Goal: Task Accomplishment & Management: Use online tool/utility

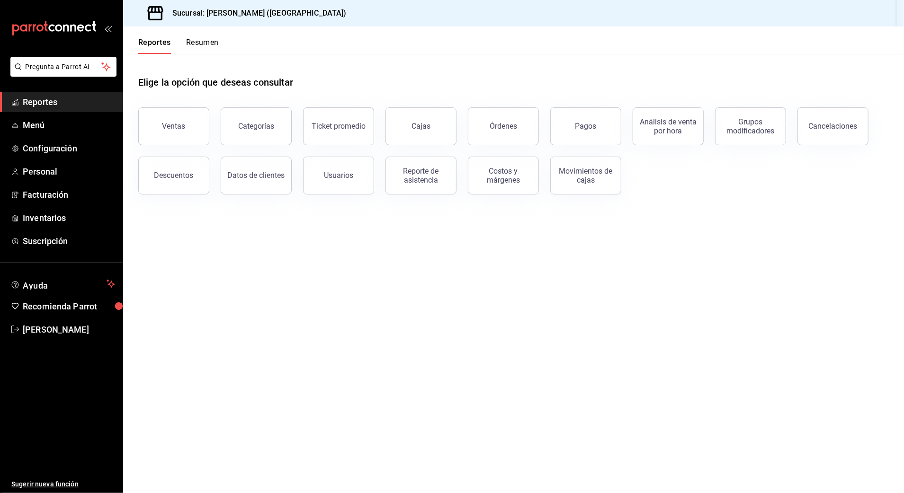
click at [173, 131] on button "Ventas" at bounding box center [173, 126] width 71 height 38
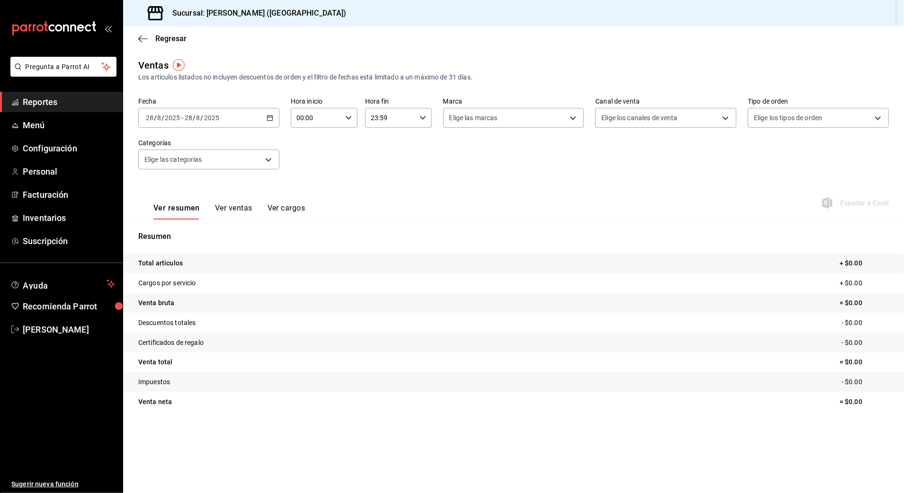
click at [270, 119] on icon "button" at bounding box center [269, 118] width 7 height 7
click at [185, 233] on span "Rango de fechas" at bounding box center [182, 232] width 73 height 10
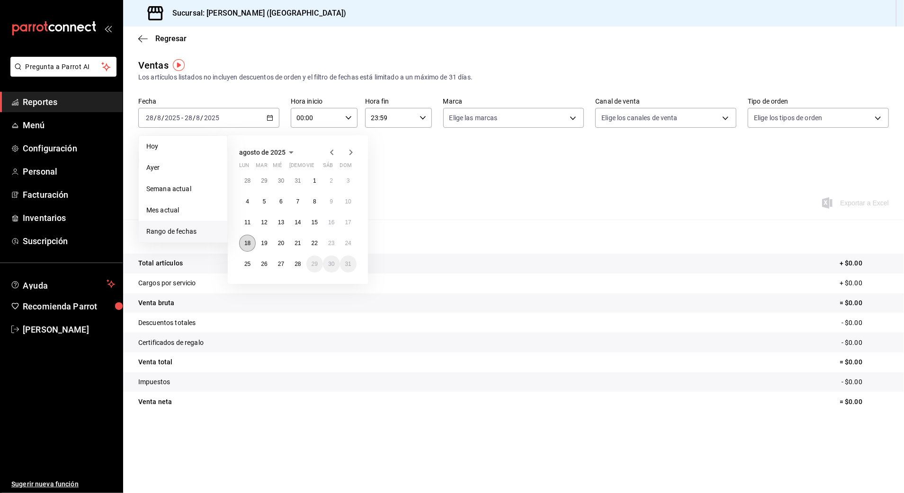
click at [249, 241] on abbr "18" at bounding box center [247, 243] width 6 height 7
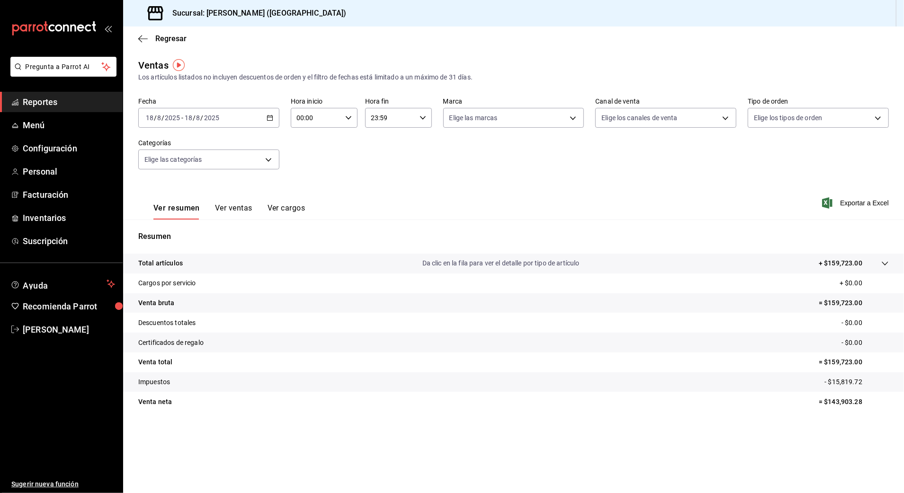
click at [343, 116] on div "00:00 Hora inicio" at bounding box center [324, 118] width 67 height 20
click at [307, 142] on span "11" at bounding box center [307, 140] width 18 height 8
type input "11:00"
click at [419, 118] on div at bounding box center [452, 246] width 904 height 493
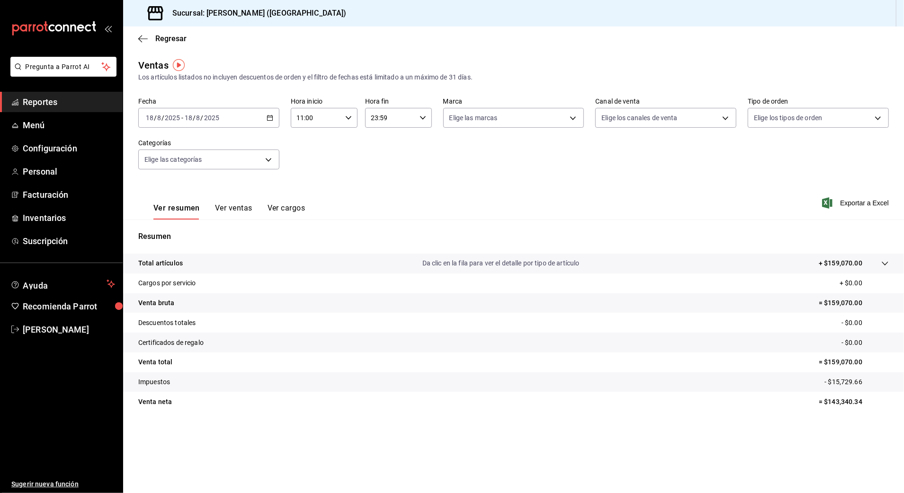
click at [419, 118] on icon "button" at bounding box center [422, 118] width 7 height 7
click at [384, 165] on span "16" at bounding box center [381, 163] width 18 height 8
click at [498, 169] on div at bounding box center [452, 246] width 904 height 493
click at [411, 116] on input "16:59" at bounding box center [390, 117] width 51 height 19
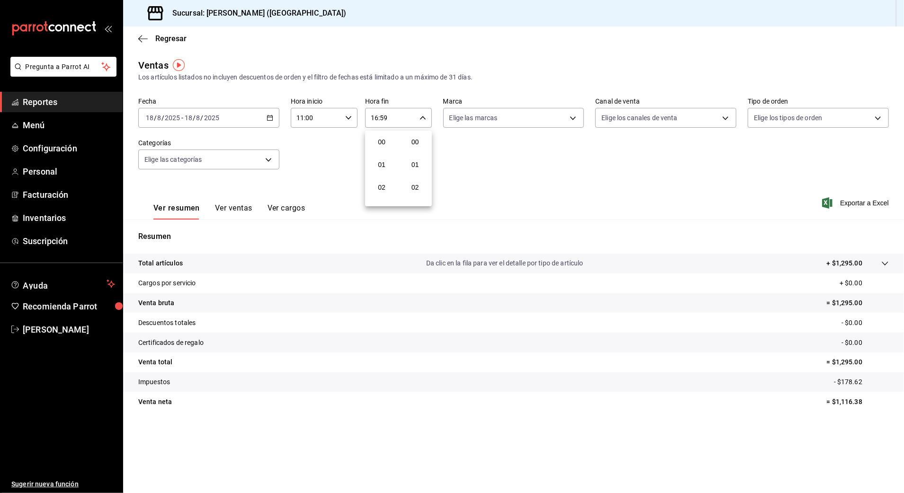
scroll to position [1287, 0]
click at [381, 165] on span "17" at bounding box center [381, 165] width 18 height 8
type input "17:59"
click at [495, 162] on div at bounding box center [452, 246] width 904 height 493
click at [425, 126] on div "17:59 Hora fin" at bounding box center [398, 118] width 67 height 20
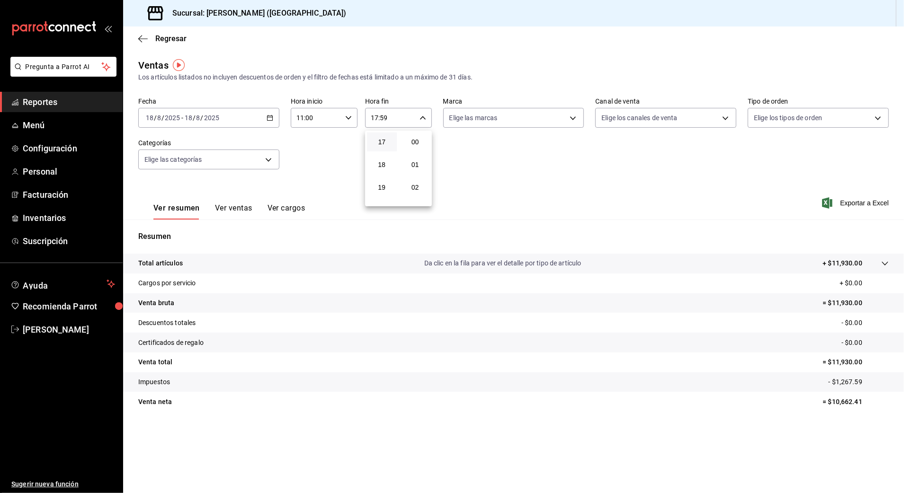
scroll to position [1287, 0]
click at [564, 206] on div at bounding box center [452, 246] width 904 height 493
drag, startPoint x: 828, startPoint y: 362, endPoint x: 866, endPoint y: 359, distance: 38.4
click at [866, 359] on p "= $11,930.00" at bounding box center [855, 362] width 66 height 10
copy p "$11,930.00"
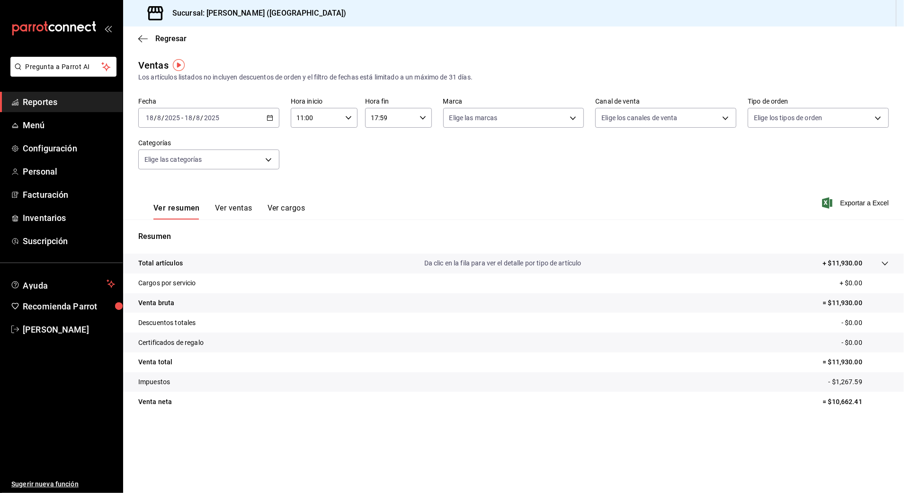
click at [260, 115] on div "[DATE] [DATE] - [DATE] [DATE]" at bounding box center [208, 118] width 141 height 20
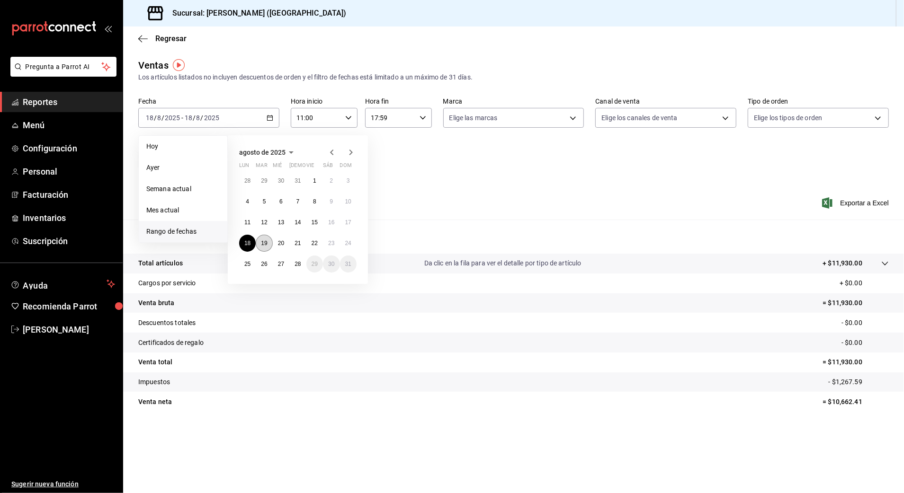
click at [266, 242] on abbr "19" at bounding box center [264, 243] width 6 height 7
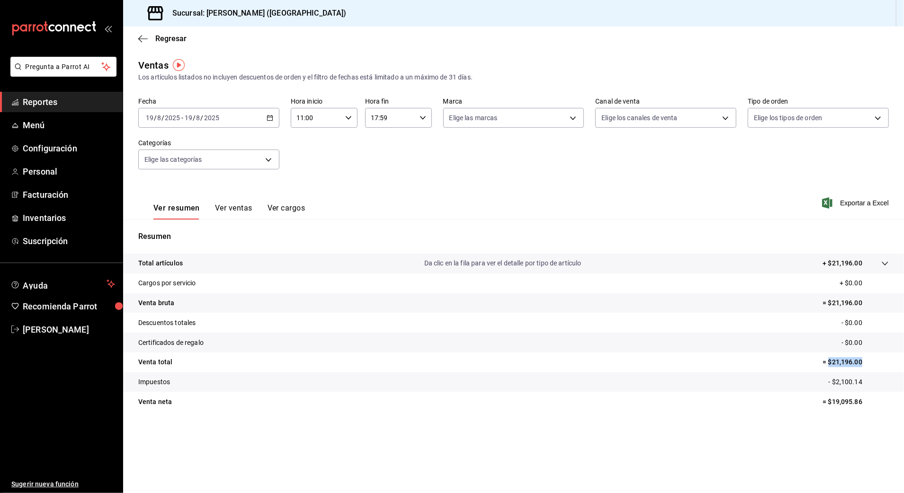
drag, startPoint x: 828, startPoint y: 360, endPoint x: 862, endPoint y: 362, distance: 34.1
click at [862, 362] on p "= $21,196.00" at bounding box center [855, 362] width 66 height 10
copy p "$21,196.00"
click at [272, 122] on div "[DATE] [DATE] - [DATE] [DATE]" at bounding box center [208, 118] width 141 height 20
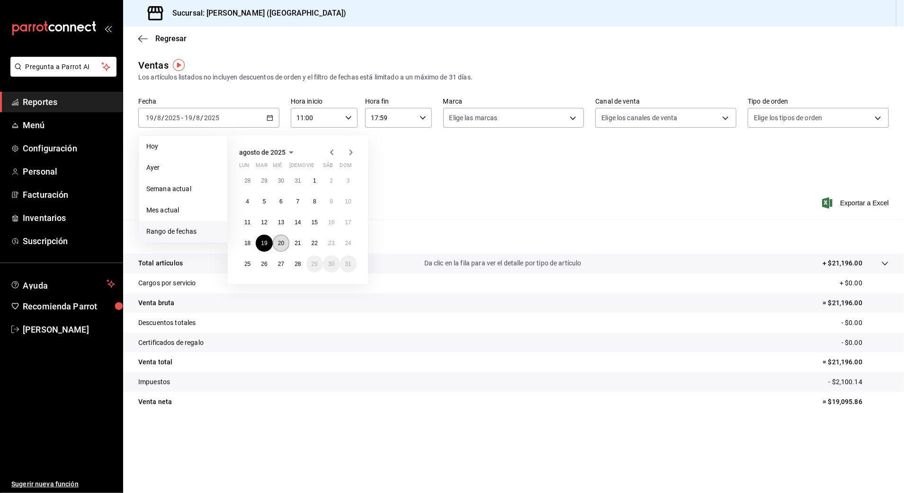
click at [284, 243] on button "20" at bounding box center [281, 243] width 17 height 17
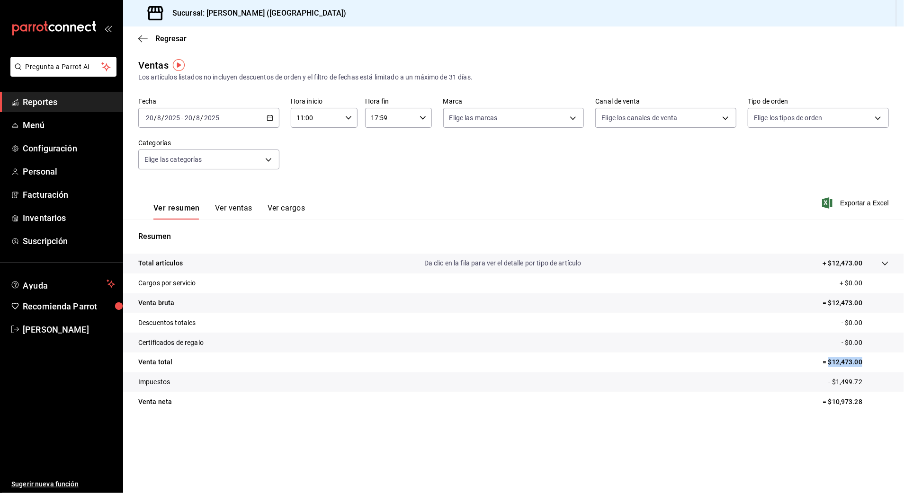
drag, startPoint x: 828, startPoint y: 360, endPoint x: 861, endPoint y: 363, distance: 33.3
click at [861, 363] on p "= $12,473.00" at bounding box center [855, 362] width 66 height 10
copy p "$12,473.00"
click at [260, 115] on div "[DATE] [DATE] - [DATE] [DATE]" at bounding box center [208, 118] width 141 height 20
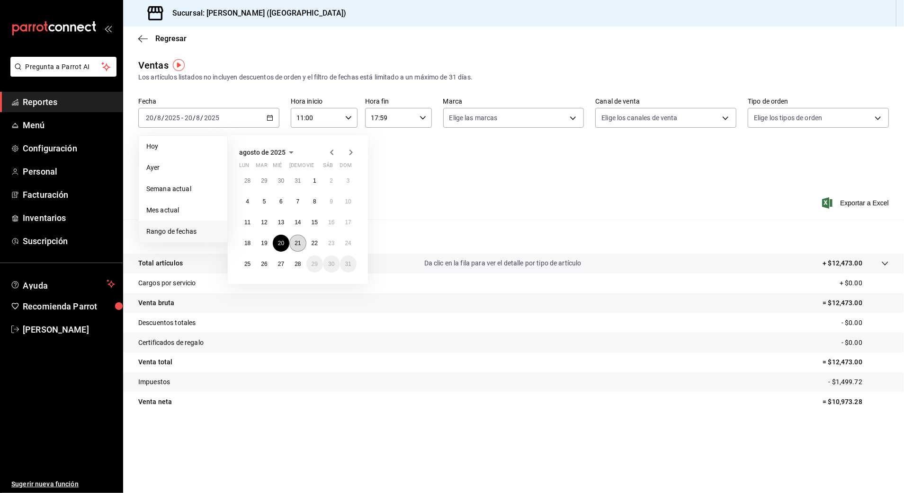
click at [298, 242] on abbr "21" at bounding box center [297, 243] width 6 height 7
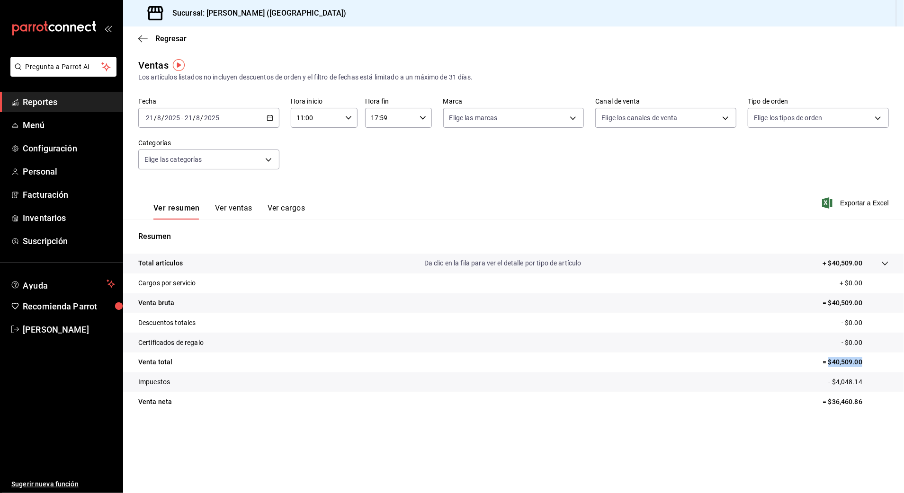
drag, startPoint x: 828, startPoint y: 362, endPoint x: 861, endPoint y: 360, distance: 33.7
click at [861, 360] on p "= $40,509.00" at bounding box center [855, 362] width 66 height 10
copy p "$40,509.00"
click at [256, 118] on div "[DATE] [DATE] - [DATE] [DATE]" at bounding box center [208, 118] width 141 height 20
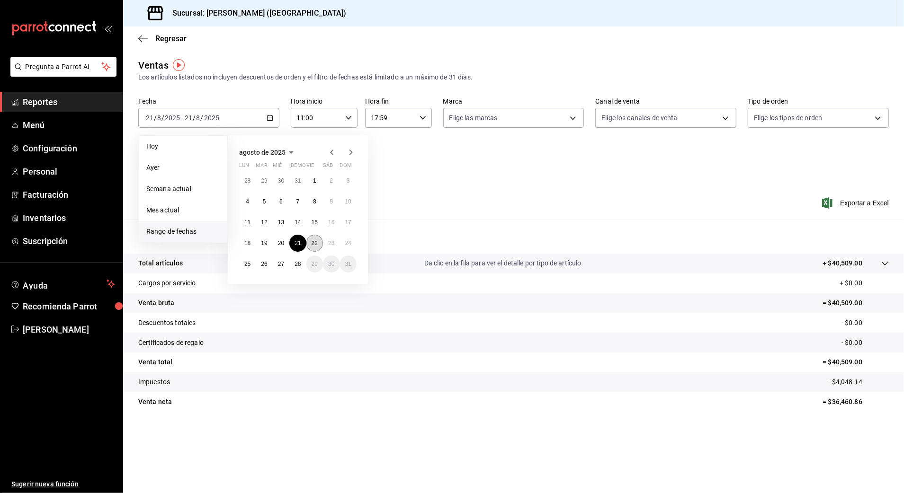
click at [319, 239] on button "22" at bounding box center [314, 243] width 17 height 17
click at [315, 243] on abbr "22" at bounding box center [314, 243] width 6 height 7
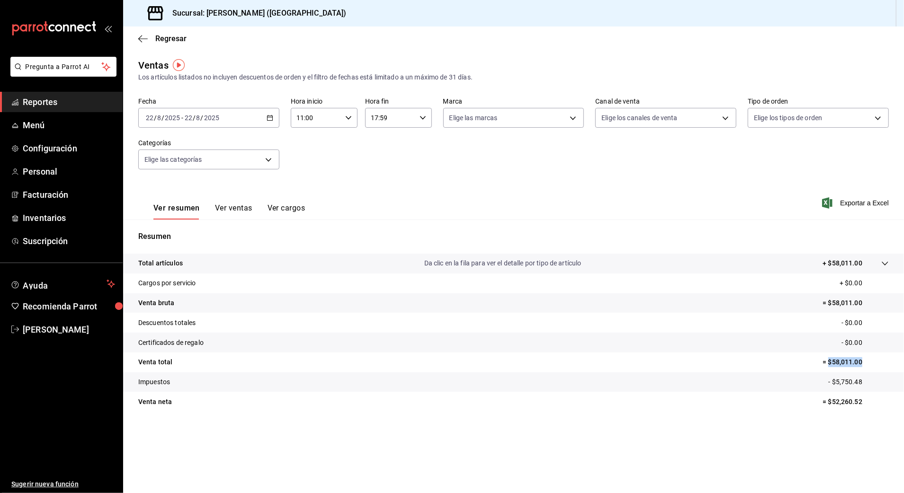
drag, startPoint x: 829, startPoint y: 362, endPoint x: 862, endPoint y: 361, distance: 33.1
click at [862, 361] on p "= $58,011.00" at bounding box center [855, 362] width 66 height 10
copy p "$58,011.00"
click at [563, 493] on html "Pregunta a Parrot AI Reportes Menú Configuración Personal Facturación Inventari…" at bounding box center [452, 246] width 904 height 493
click at [268, 115] on \(Stroke\) "button" at bounding box center [270, 117] width 6 height 5
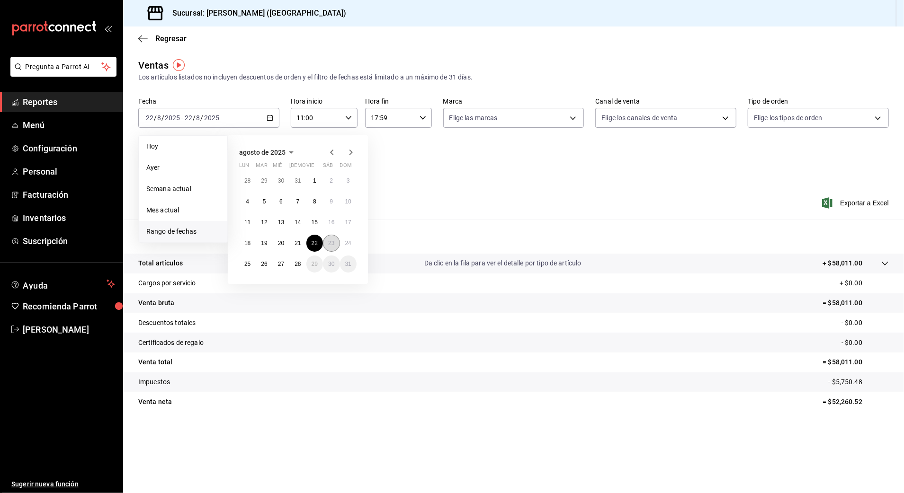
click at [326, 238] on button "23" at bounding box center [331, 243] width 17 height 17
click at [326, 243] on button "23" at bounding box center [331, 243] width 17 height 17
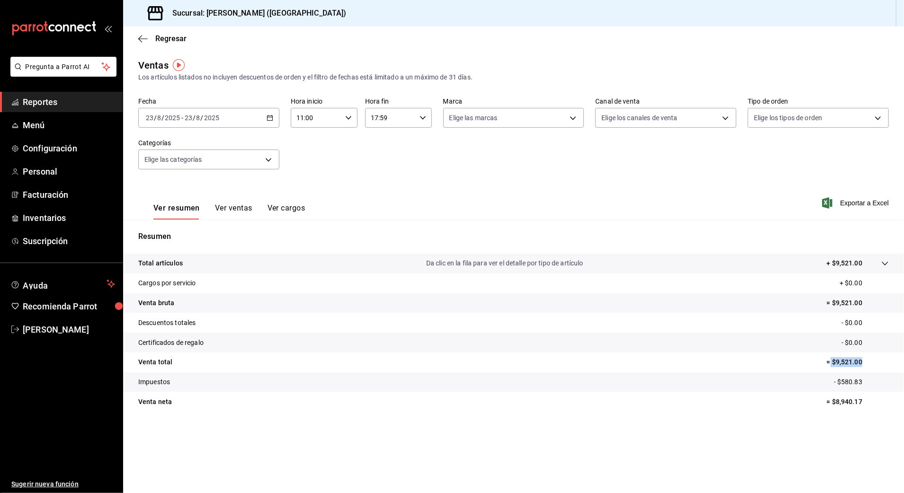
drag, startPoint x: 836, startPoint y: 362, endPoint x: 862, endPoint y: 358, distance: 26.8
click at [862, 358] on p "= $9,521.00" at bounding box center [857, 362] width 62 height 10
copy p "$9,521.00"
click at [262, 121] on div "[DATE] [DATE] - [DATE] [DATE]" at bounding box center [208, 118] width 141 height 20
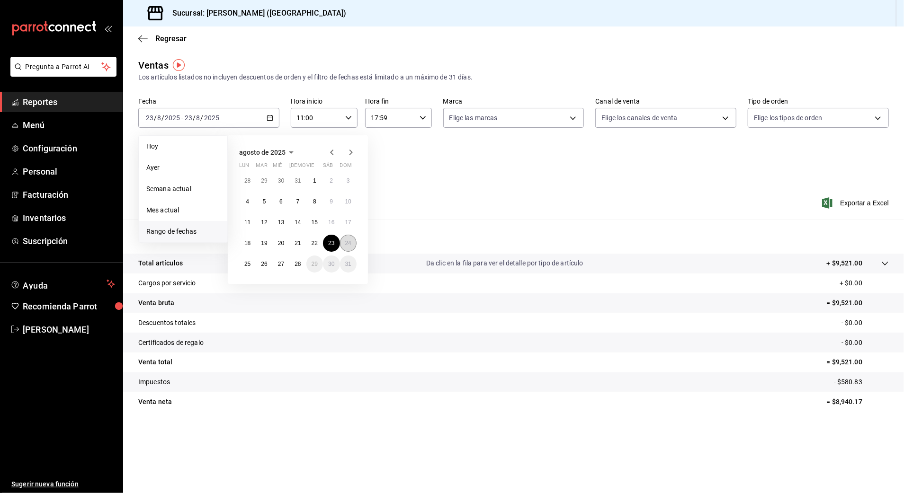
click at [344, 241] on button "24" at bounding box center [348, 243] width 17 height 17
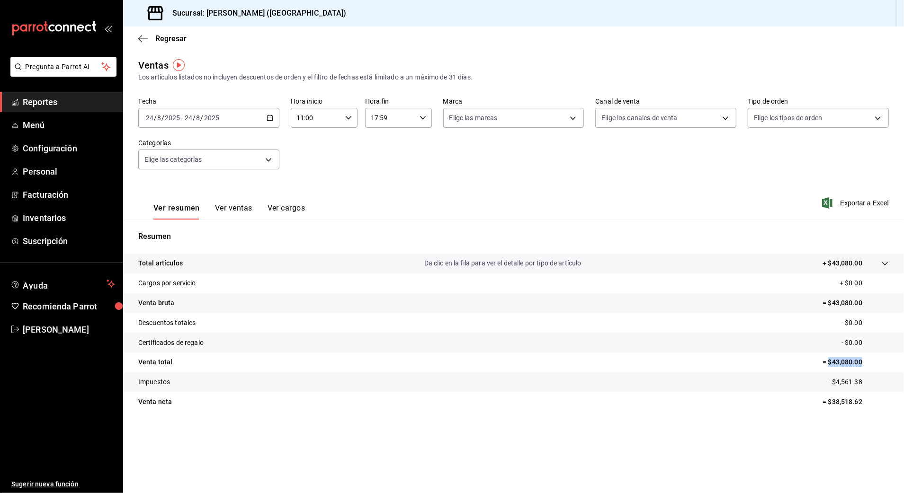
drag, startPoint x: 828, startPoint y: 363, endPoint x: 861, endPoint y: 363, distance: 33.6
click at [861, 363] on p "= $43,080.00" at bounding box center [855, 362] width 66 height 10
copy p "$43,080.00"
click at [828, 360] on p "= $43,080.00" at bounding box center [855, 362] width 66 height 10
drag, startPoint x: 824, startPoint y: 363, endPoint x: 862, endPoint y: 360, distance: 37.9
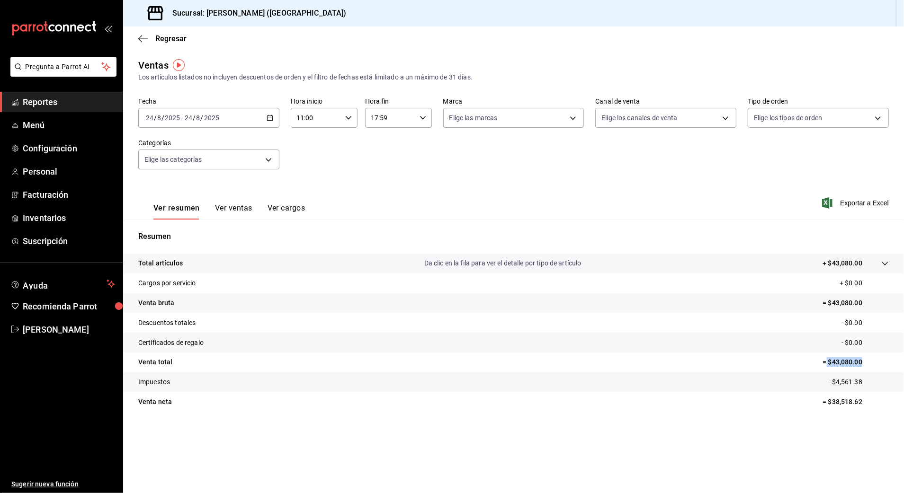
click at [862, 360] on p "= $43,080.00" at bounding box center [855, 362] width 66 height 10
copy p "$43,080.00"
click at [556, 453] on main "Regresar Ventas Los artículos listados no incluyen descuentos de orden y el fil…" at bounding box center [513, 260] width 780 height 467
click at [274, 115] on div "[DATE] [DATE] - [DATE] [DATE]" at bounding box center [208, 118] width 141 height 20
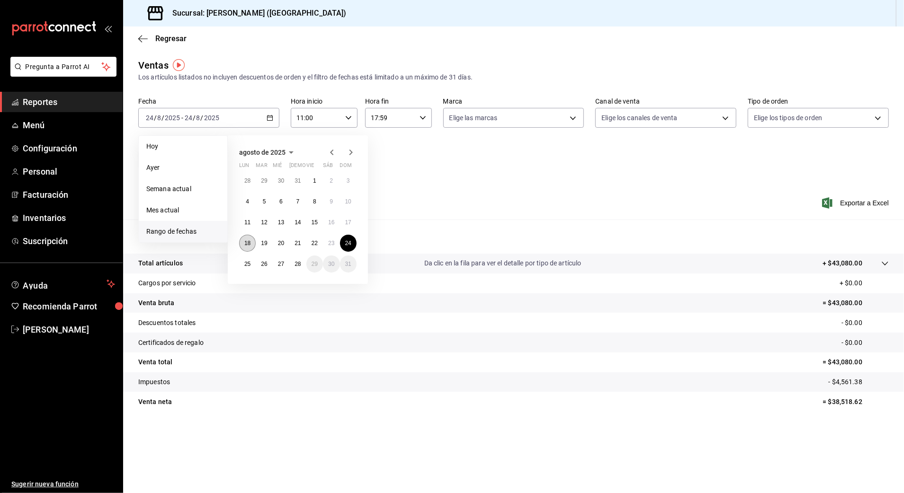
click at [247, 240] on abbr "18" at bounding box center [247, 243] width 6 height 7
click at [265, 243] on abbr "19" at bounding box center [264, 243] width 6 height 7
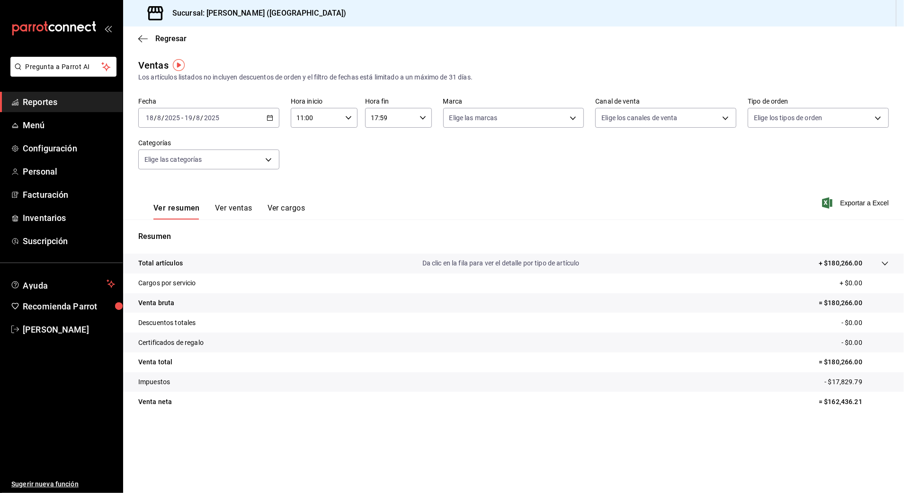
click at [347, 116] on icon "button" at bounding box center [348, 118] width 7 height 7
click at [307, 143] on span "18" at bounding box center [307, 145] width 18 height 8
type input "18:00"
click at [424, 118] on div at bounding box center [452, 246] width 904 height 493
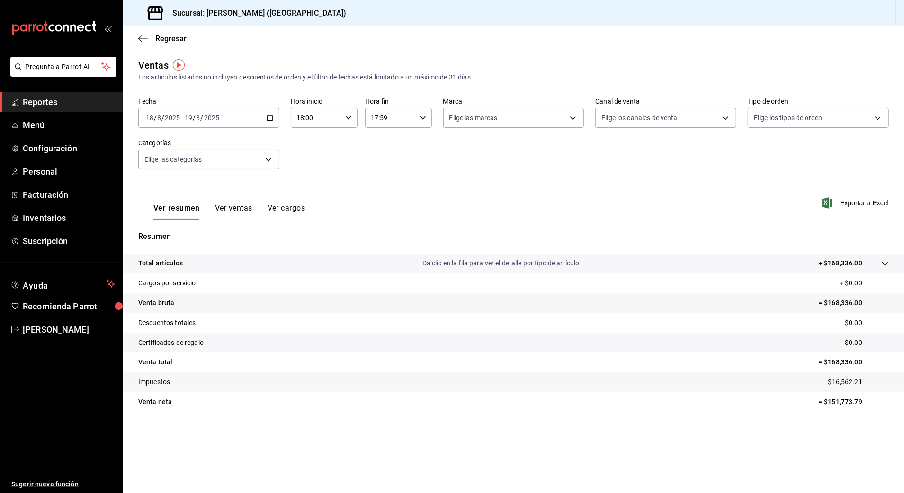
click at [423, 116] on icon "button" at bounding box center [422, 118] width 7 height 7
click at [381, 197] on button "03" at bounding box center [382, 202] width 30 height 19
type input "03:59"
click at [474, 171] on div at bounding box center [452, 246] width 904 height 493
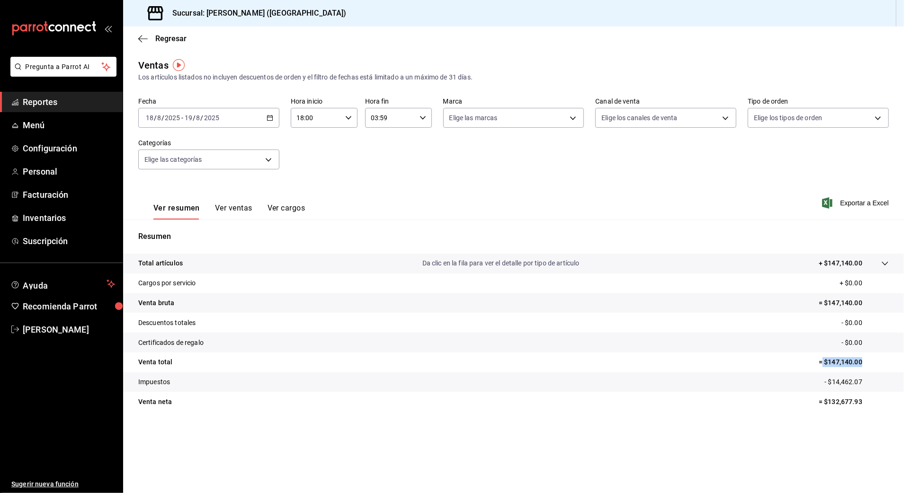
drag, startPoint x: 823, startPoint y: 362, endPoint x: 862, endPoint y: 362, distance: 39.3
click at [862, 362] on p "= $147,140.00" at bounding box center [853, 362] width 70 height 10
copy p "$147,140.00"
click at [267, 116] on icon "button" at bounding box center [269, 118] width 7 height 7
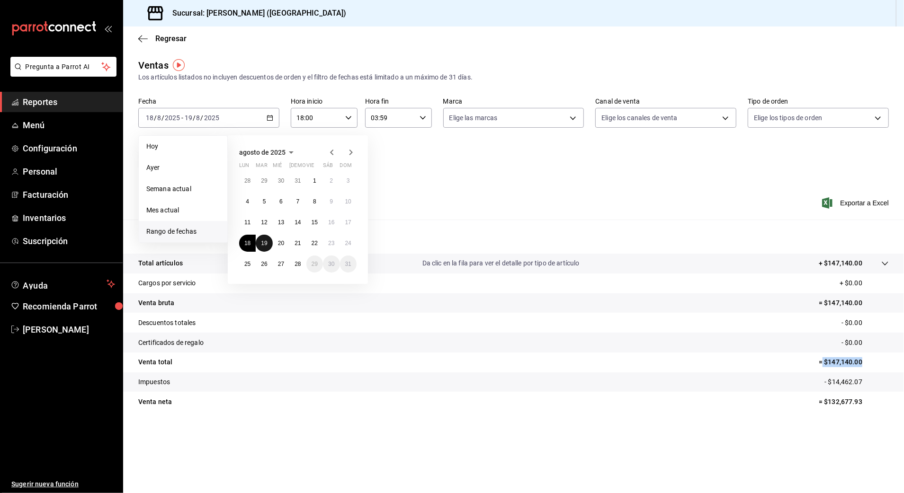
click at [265, 244] on abbr "19" at bounding box center [264, 243] width 6 height 7
click at [283, 246] on abbr "20" at bounding box center [281, 243] width 6 height 7
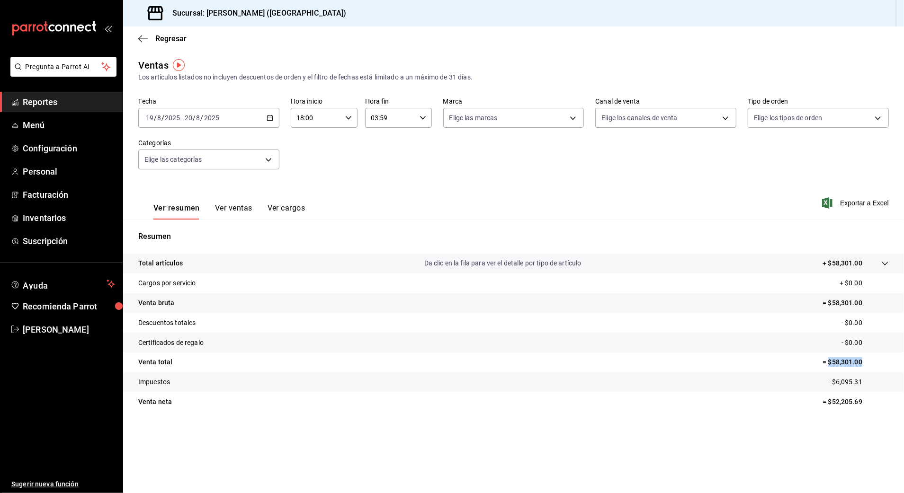
drag, startPoint x: 828, startPoint y: 362, endPoint x: 862, endPoint y: 362, distance: 34.6
click at [862, 362] on p "= $58,301.00" at bounding box center [855, 362] width 66 height 10
click at [262, 121] on div "[DATE] [DATE] - [DATE] [DATE]" at bounding box center [208, 118] width 141 height 20
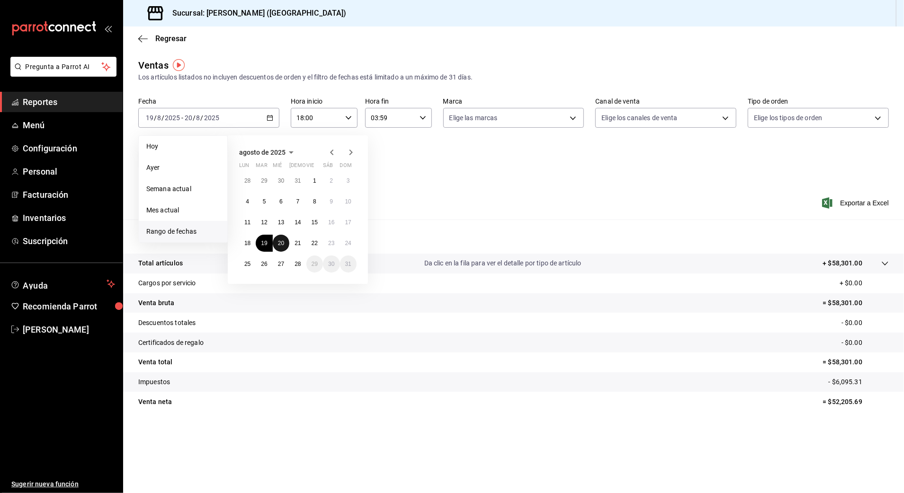
click at [276, 244] on button "20" at bounding box center [281, 243] width 17 height 17
click at [292, 242] on button "21" at bounding box center [297, 243] width 17 height 17
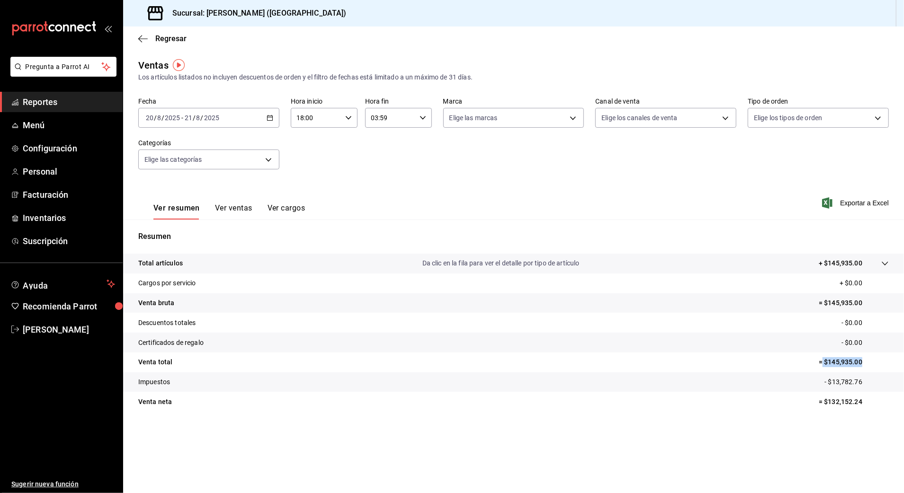
drag, startPoint x: 822, startPoint y: 362, endPoint x: 862, endPoint y: 358, distance: 39.9
click at [862, 358] on p "= $145,935.00" at bounding box center [853, 362] width 70 height 10
click at [266, 120] on icon "button" at bounding box center [269, 118] width 7 height 7
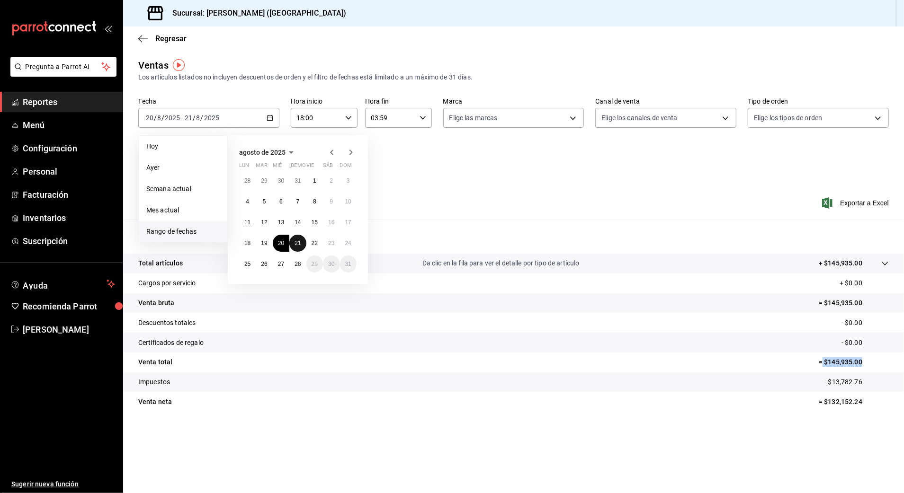
click at [300, 242] on abbr "21" at bounding box center [297, 243] width 6 height 7
click at [313, 242] on abbr "22" at bounding box center [314, 243] width 6 height 7
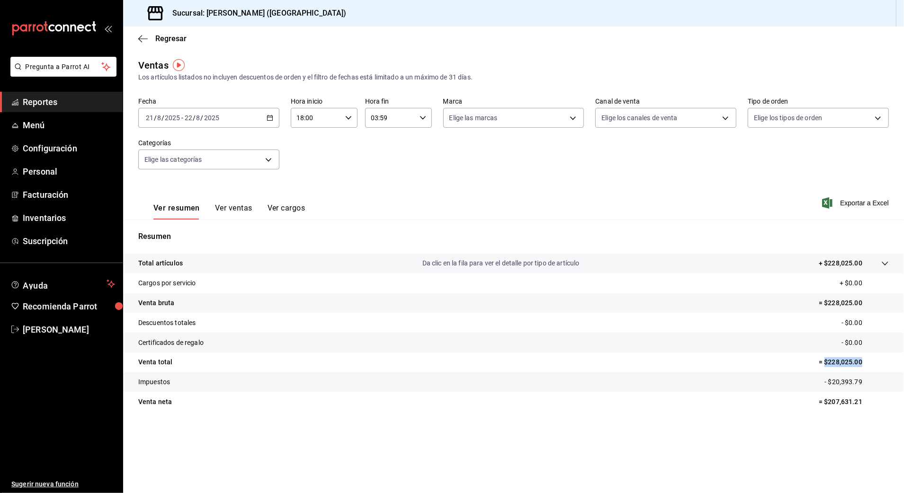
drag, startPoint x: 824, startPoint y: 362, endPoint x: 868, endPoint y: 361, distance: 44.5
click at [868, 361] on p "= $228,025.00" at bounding box center [853, 362] width 70 height 10
click at [265, 115] on div "[DATE] [DATE] - [DATE] [DATE]" at bounding box center [208, 118] width 141 height 20
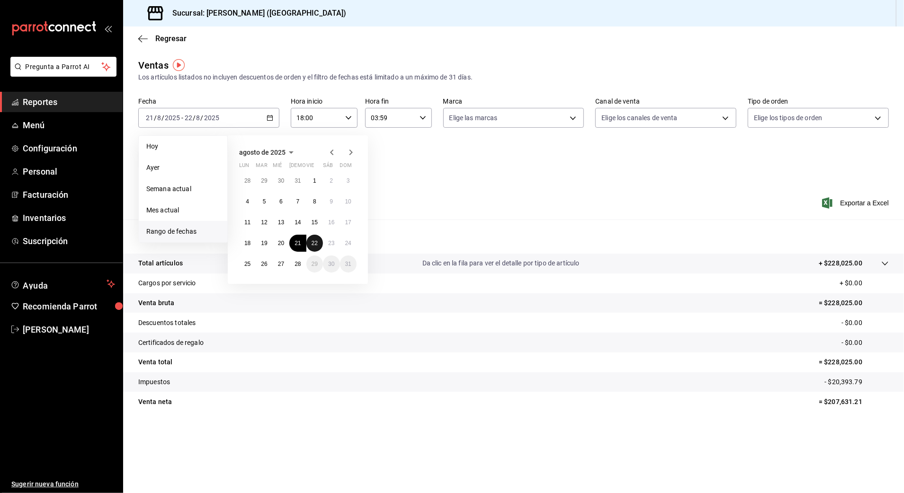
click at [317, 238] on button "22" at bounding box center [314, 243] width 17 height 17
click at [325, 240] on button "23" at bounding box center [331, 243] width 17 height 17
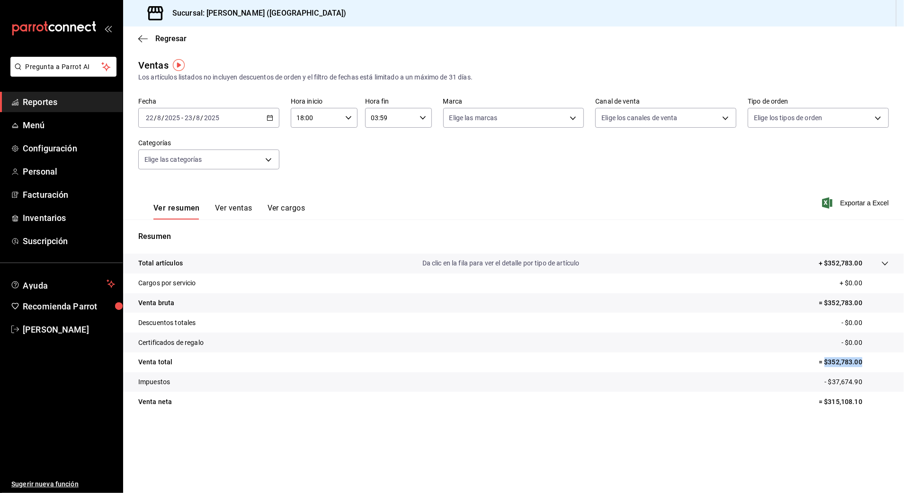
drag, startPoint x: 824, startPoint y: 362, endPoint x: 860, endPoint y: 360, distance: 35.5
click at [860, 360] on p "= $352,783.00" at bounding box center [853, 362] width 70 height 10
click at [242, 113] on div "[DATE] [DATE] - [DATE] [DATE]" at bounding box center [208, 118] width 141 height 20
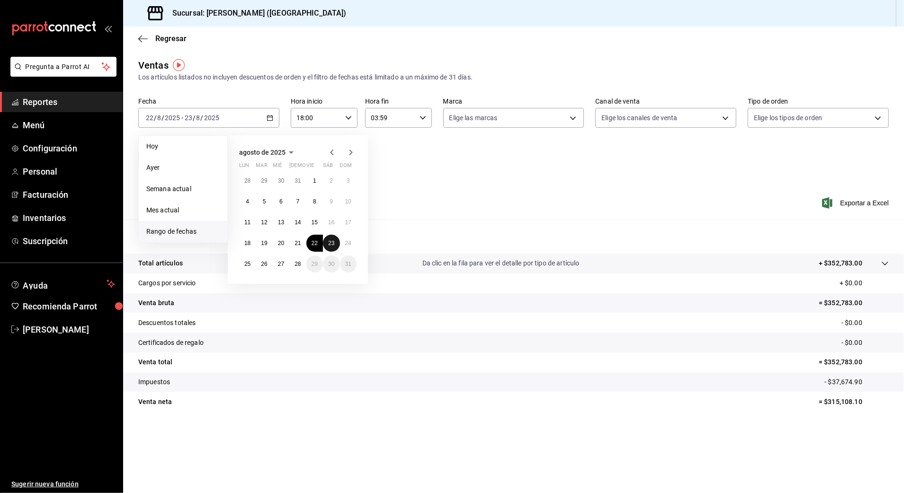
click at [328, 248] on button "23" at bounding box center [331, 243] width 17 height 17
click at [349, 245] on abbr "24" at bounding box center [348, 243] width 6 height 7
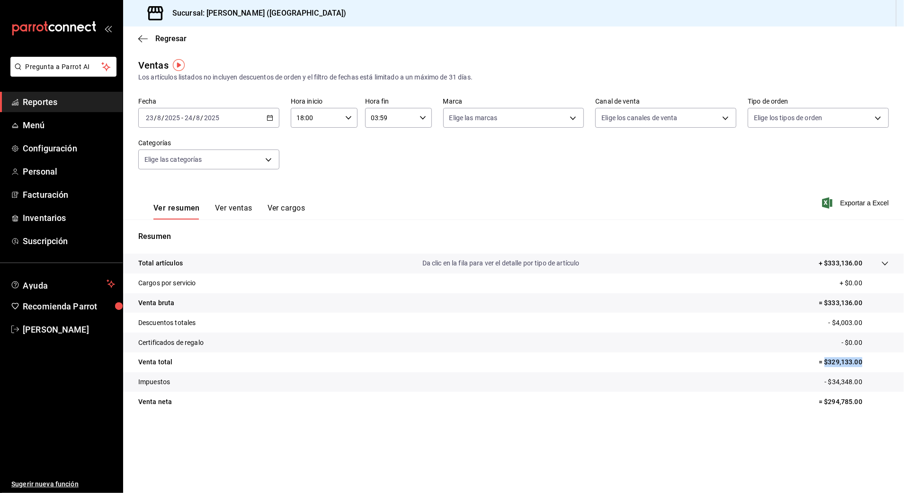
drag, startPoint x: 824, startPoint y: 360, endPoint x: 864, endPoint y: 360, distance: 39.3
click at [864, 360] on p "= $329,133.00" at bounding box center [853, 362] width 70 height 10
click at [264, 124] on div "[DATE] [DATE] - [DATE] [DATE]" at bounding box center [208, 118] width 141 height 20
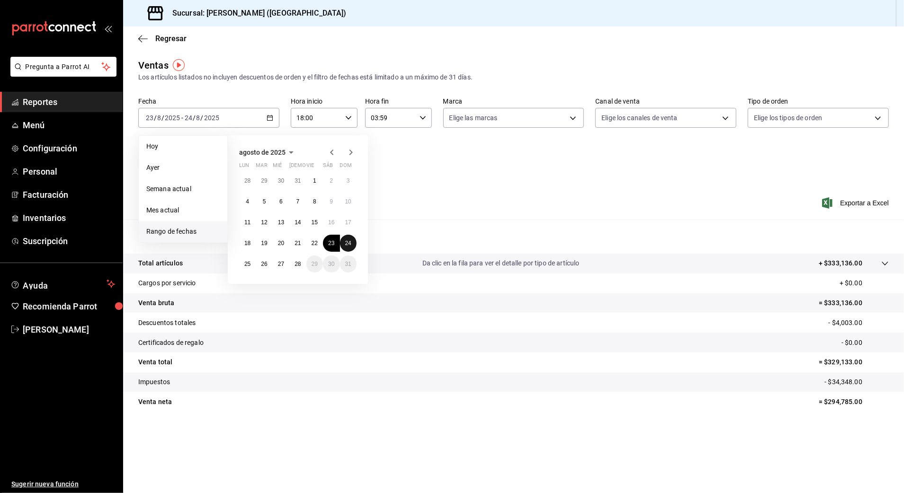
click at [350, 240] on abbr "24" at bounding box center [348, 243] width 6 height 7
click at [252, 264] on button "25" at bounding box center [247, 264] width 17 height 17
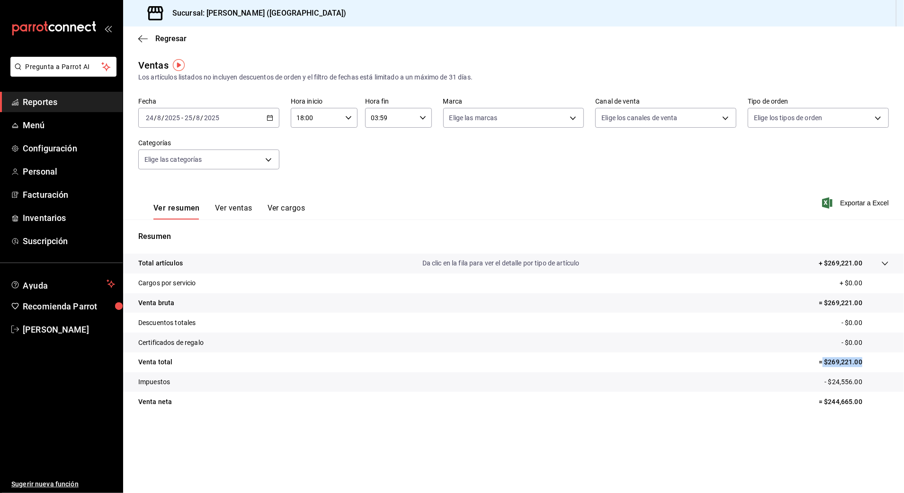
drag, startPoint x: 823, startPoint y: 360, endPoint x: 864, endPoint y: 362, distance: 41.2
click at [864, 362] on p "= $269,221.00" at bounding box center [853, 362] width 70 height 10
click at [60, 102] on span "Reportes" at bounding box center [69, 102] width 92 height 13
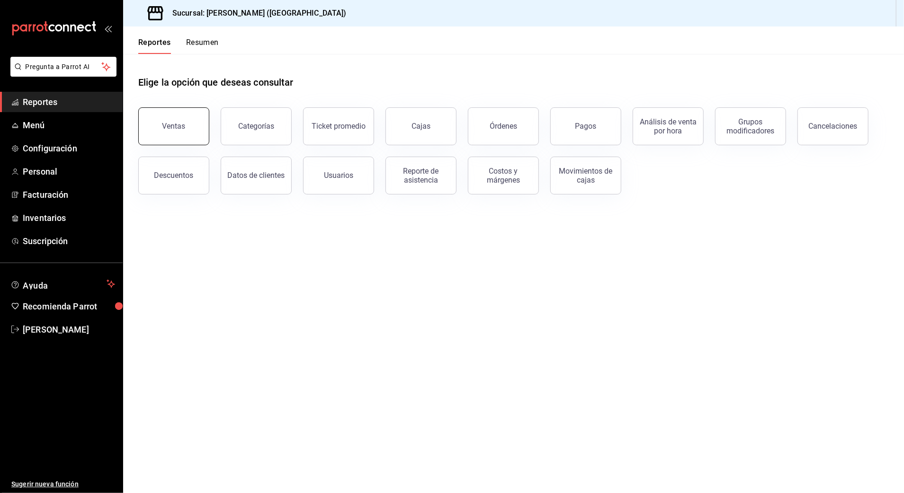
click at [181, 118] on button "Ventas" at bounding box center [173, 126] width 71 height 38
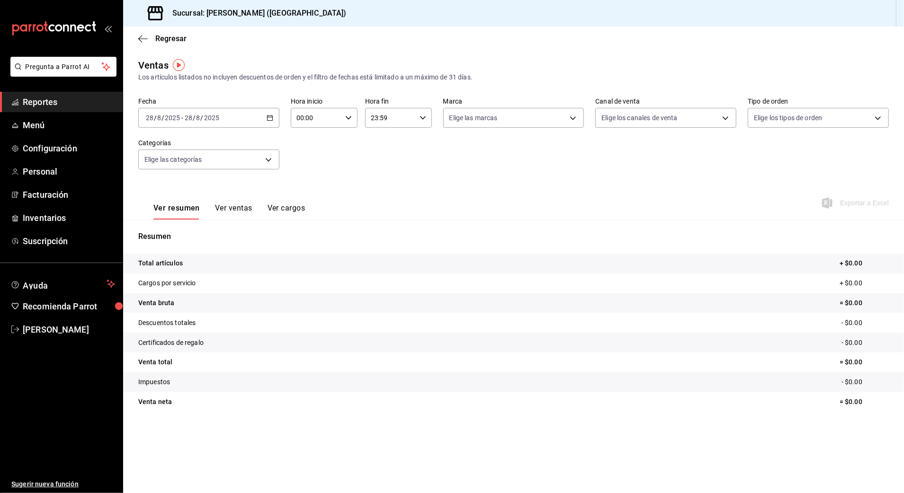
click at [267, 115] on icon "button" at bounding box center [269, 118] width 7 height 7
click at [188, 226] on li "Rango de fechas" at bounding box center [183, 231] width 89 height 21
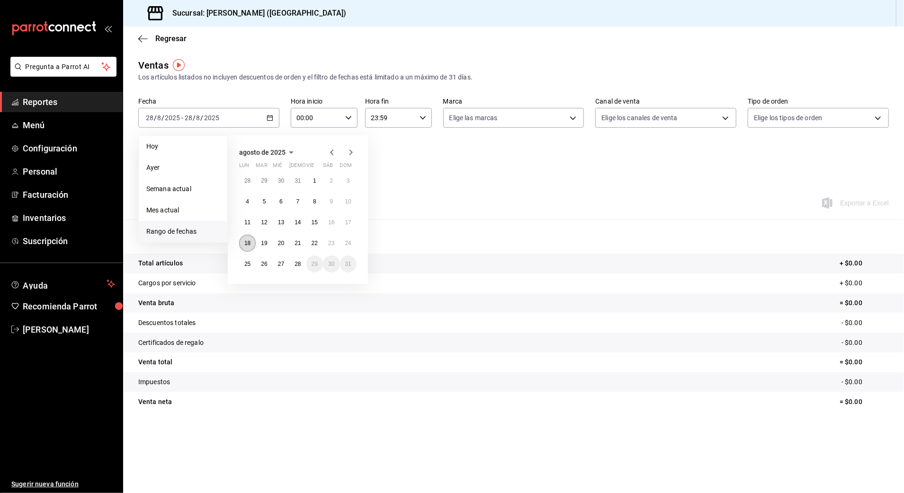
click at [247, 243] on abbr "18" at bounding box center [247, 243] width 6 height 7
click at [249, 265] on abbr "25" at bounding box center [247, 264] width 6 height 7
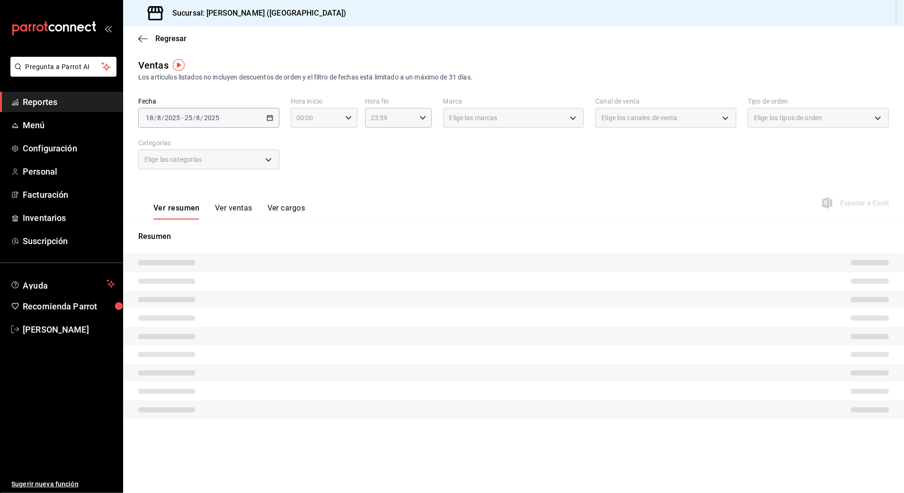
click at [328, 112] on input "00:00" at bounding box center [316, 117] width 51 height 19
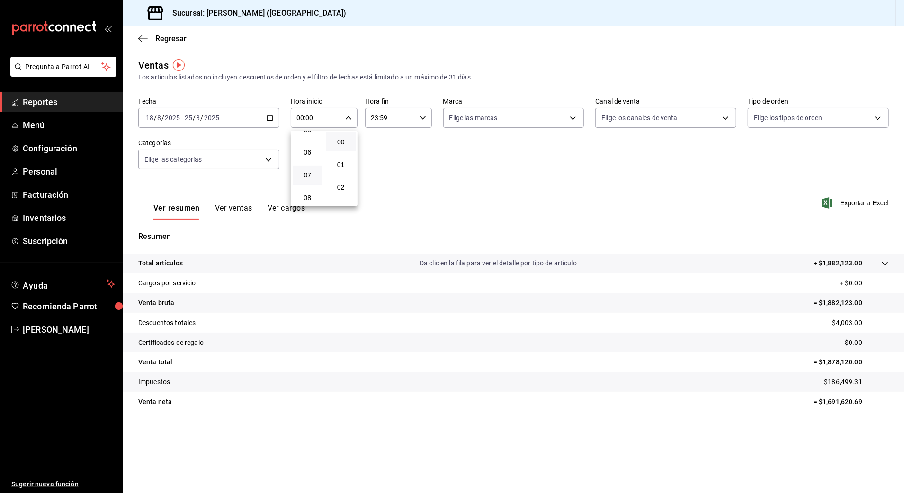
scroll to position [189, 0]
click at [306, 179] on span "10" at bounding box center [307, 180] width 18 height 8
type input "10:00"
click at [395, 118] on div at bounding box center [452, 246] width 904 height 493
click at [409, 120] on input "23:59" at bounding box center [390, 117] width 51 height 19
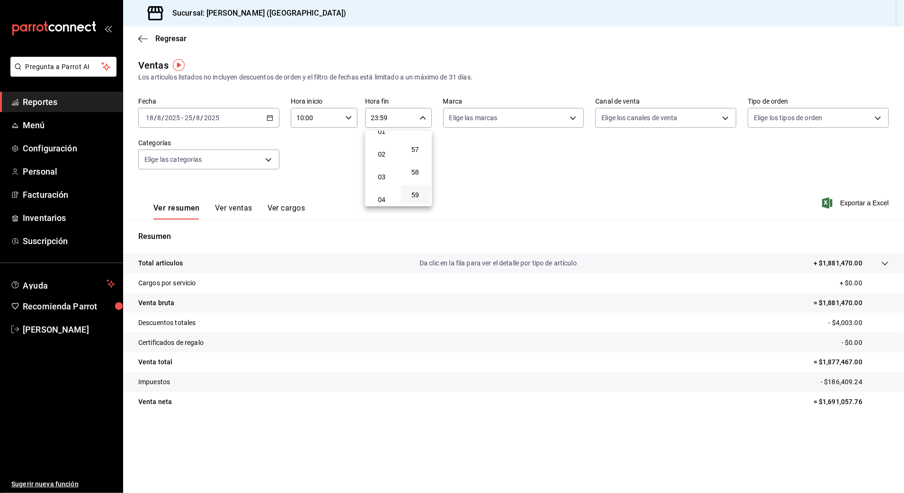
scroll to position [63, 0]
click at [383, 152] on button "03" at bounding box center [382, 147] width 30 height 19
type input "03:59"
click at [267, 165] on div at bounding box center [452, 246] width 904 height 493
click at [266, 161] on body "Pregunta a Parrot AI Reportes Menú Configuración Personal Facturación Inventari…" at bounding box center [452, 246] width 904 height 493
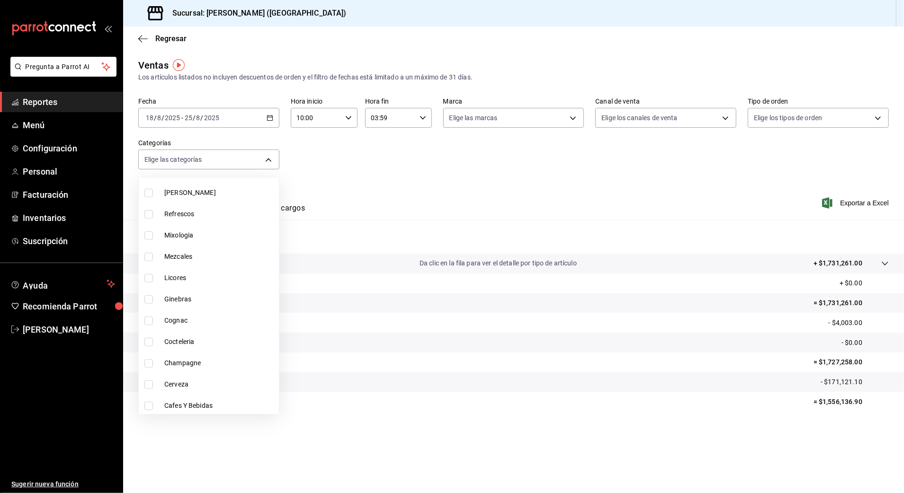
scroll to position [392, 0]
click at [203, 376] on li "Cafes Y Bebidas" at bounding box center [209, 382] width 140 height 21
type input "5eeaef77-dd96-46e7-bf2c-5a29429fb88d"
checkbox input "true"
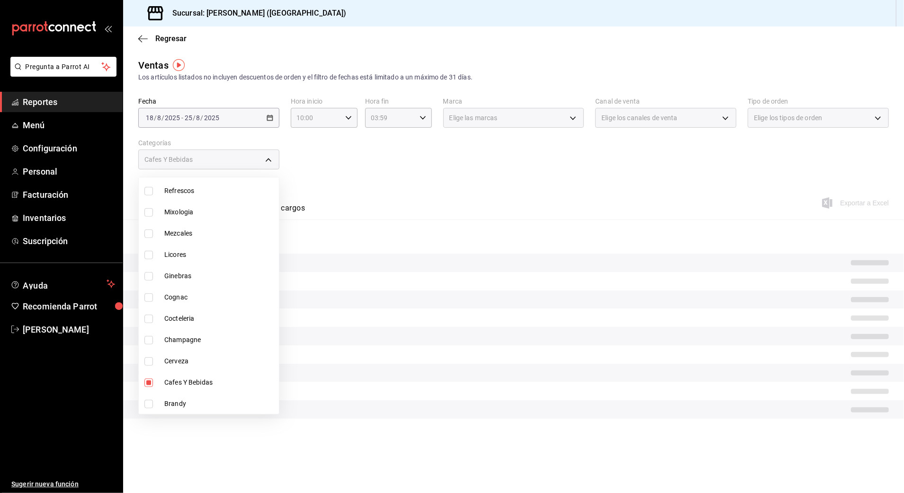
click at [368, 340] on div at bounding box center [452, 246] width 904 height 493
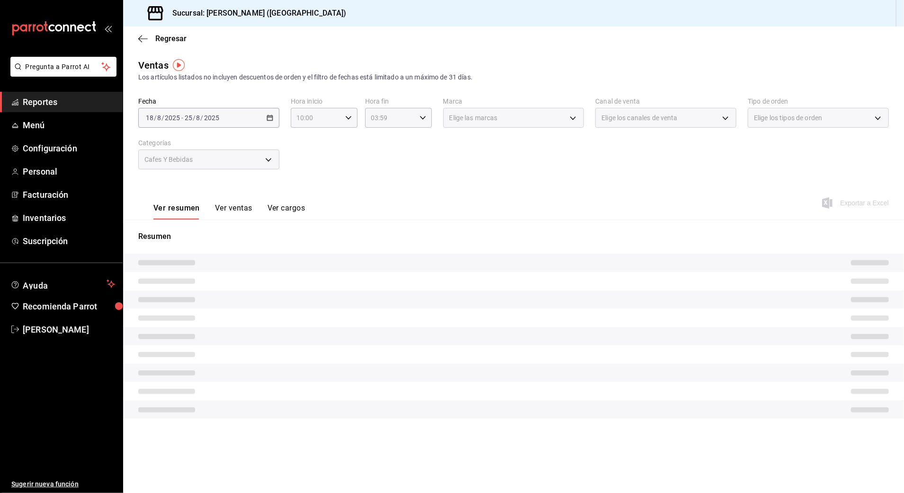
click at [243, 204] on button "Ver ventas" at bounding box center [233, 212] width 37 height 16
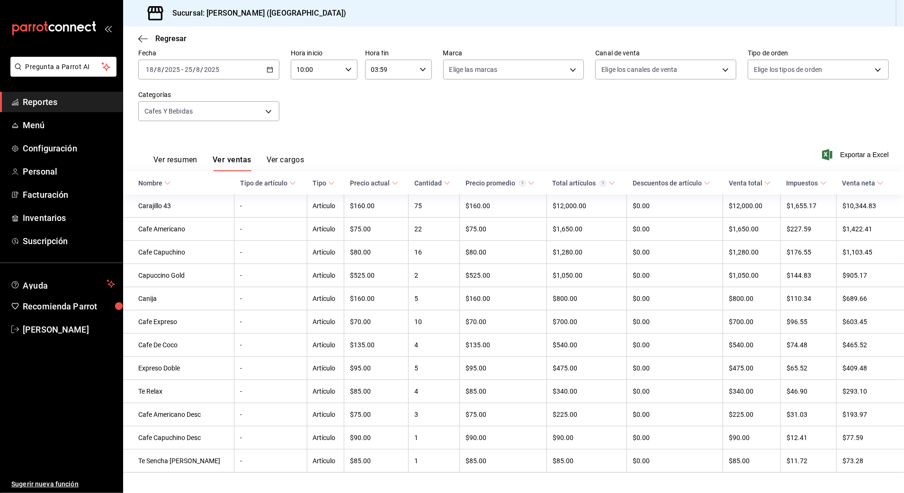
scroll to position [71, 0]
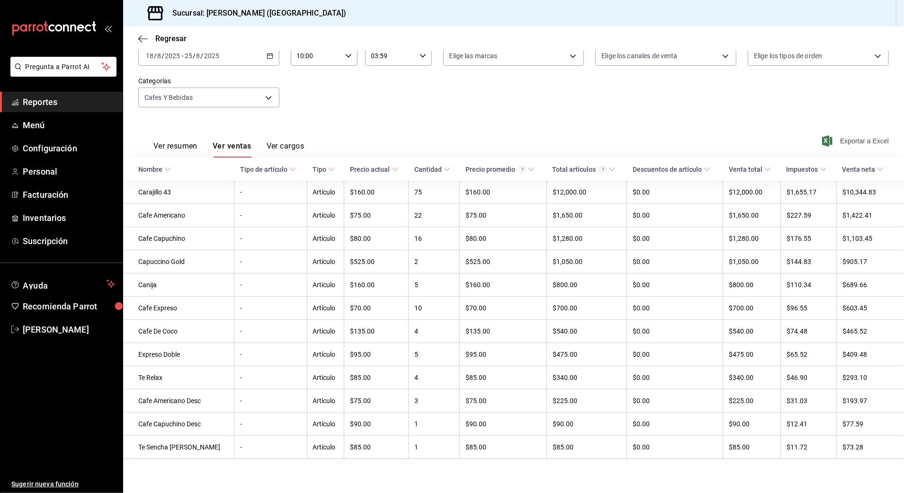
click at [845, 135] on span "Exportar a Excel" at bounding box center [856, 140] width 65 height 11
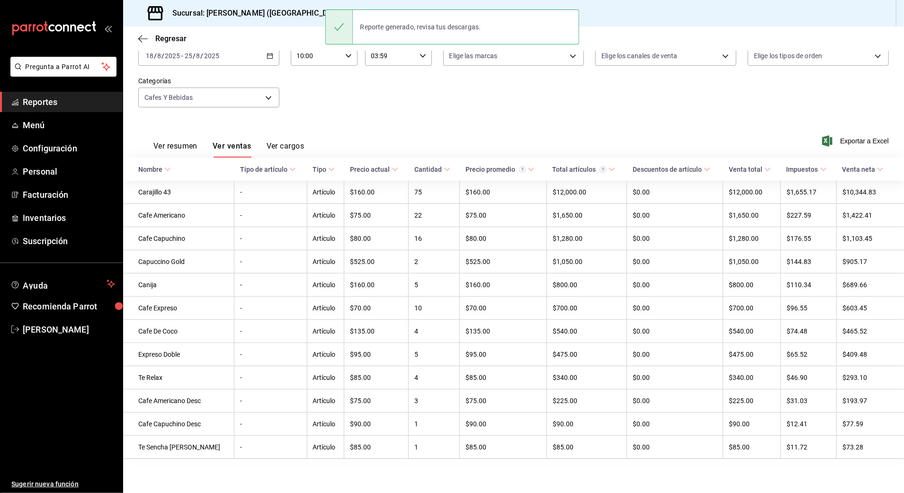
click at [319, 138] on div "Ver resumen Ver ventas Ver cargos Exportar a Excel" at bounding box center [513, 138] width 780 height 39
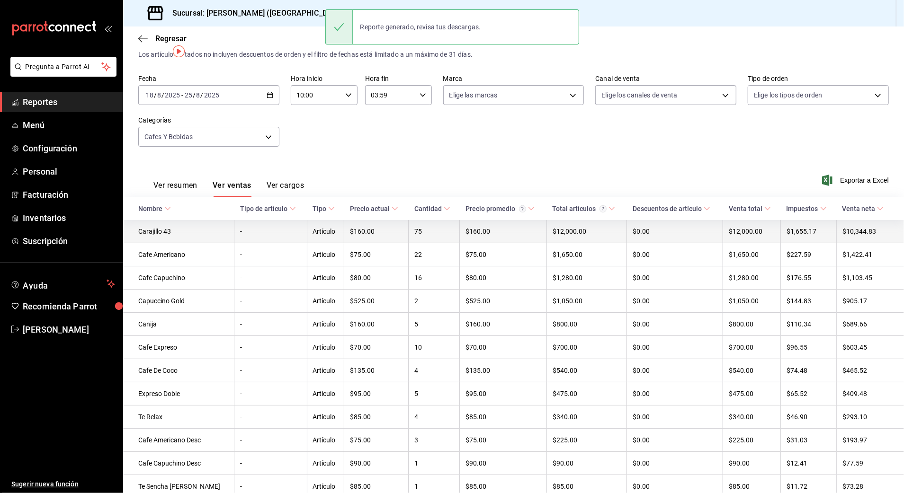
scroll to position [0, 0]
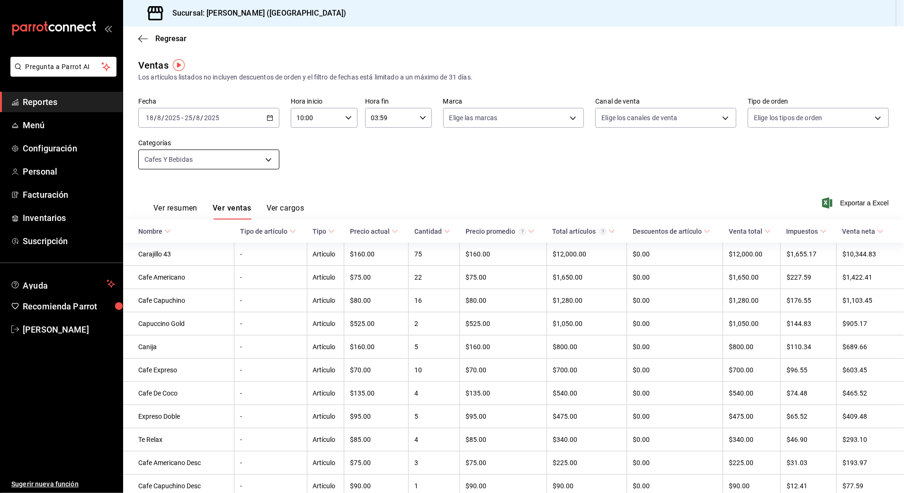
click at [262, 150] on body "Pregunta a Parrot AI Reportes Menú Configuración Personal Facturación Inventari…" at bounding box center [452, 246] width 904 height 493
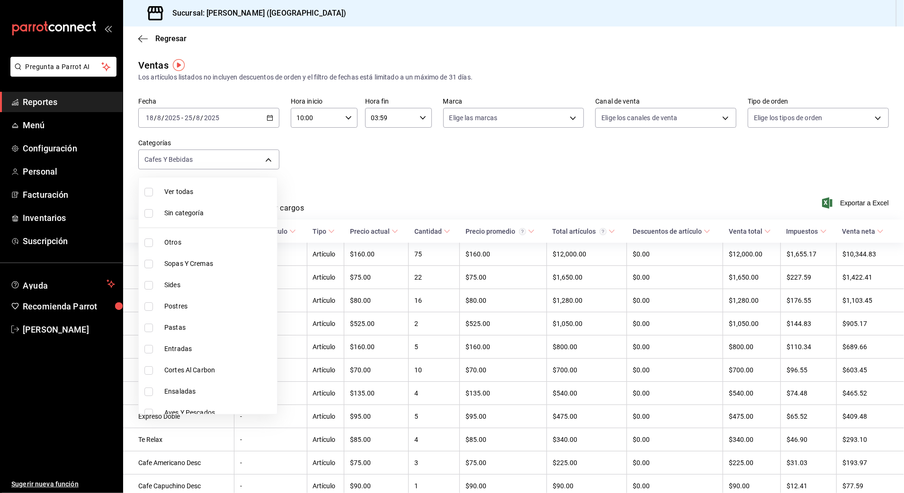
click at [165, 290] on span "Sides" at bounding box center [218, 285] width 109 height 10
type input "5eeaef77-dd96-46e7-bf2c-5a29429fb88d,58681f5d-769c-4bbe-8773-05f5520a8c5b"
checkbox input "true"
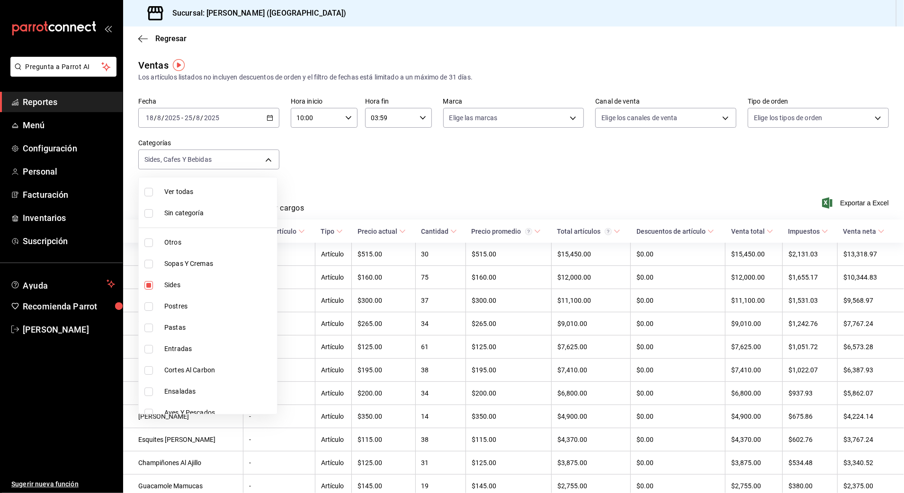
click at [147, 235] on li "Otros" at bounding box center [208, 242] width 138 height 21
type input "5eeaef77-dd96-46e7-bf2c-5a29429fb88d,58681f5d-769c-4bbe-8773-05f5520a8c5b,6b20b…"
checkbox input "true"
click at [412, 169] on div at bounding box center [452, 246] width 904 height 493
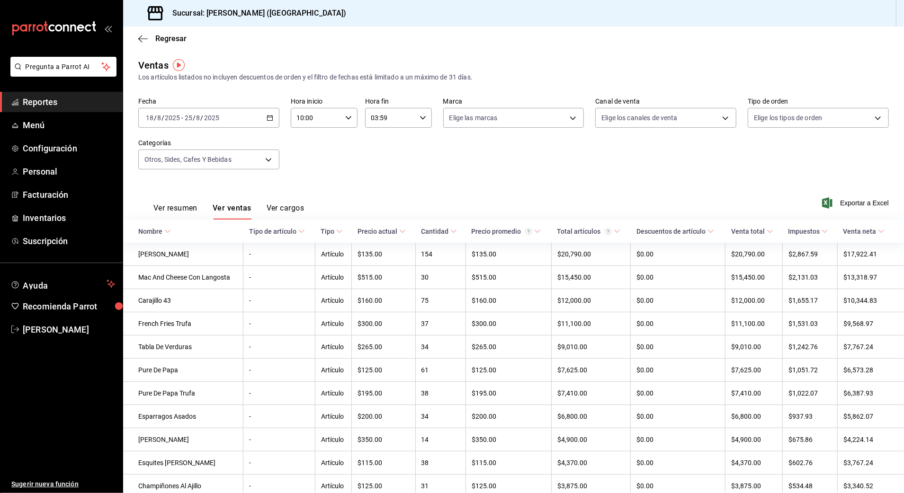
click at [377, 196] on div "Ver resumen Ver ventas Ver cargos Exportar a Excel" at bounding box center [513, 200] width 780 height 39
click at [846, 202] on span "Exportar a Excel" at bounding box center [856, 202] width 65 height 11
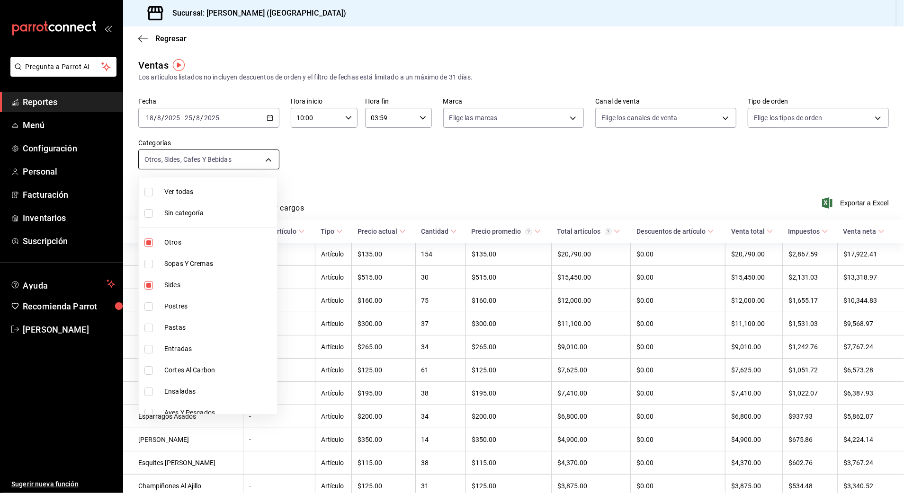
click at [243, 165] on body "Pregunta a Parrot AI Reportes Menú Configuración Personal Facturación Inventari…" at bounding box center [452, 246] width 904 height 493
click at [170, 236] on li "Otros" at bounding box center [208, 242] width 138 height 21
type input "5eeaef77-dd96-46e7-bf2c-5a29429fb88d,58681f5d-769c-4bbe-8773-05f5520a8c5b"
checkbox input "false"
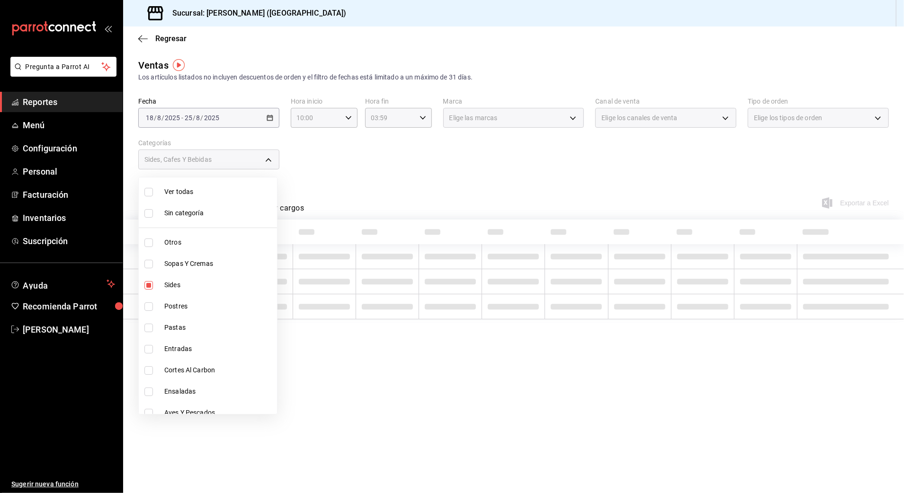
click at [167, 292] on li "Sides" at bounding box center [208, 285] width 138 height 21
type input "5eeaef77-dd96-46e7-bf2c-5a29429fb88d"
checkbox input "false"
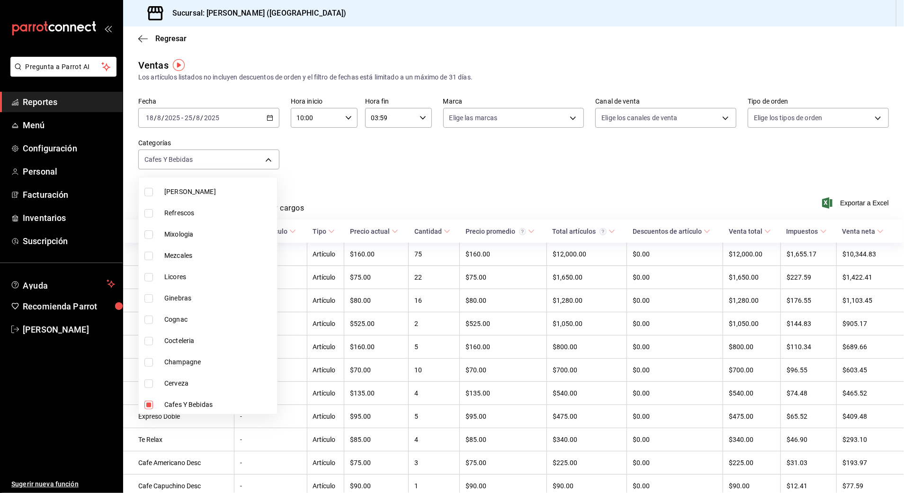
scroll to position [379, 0]
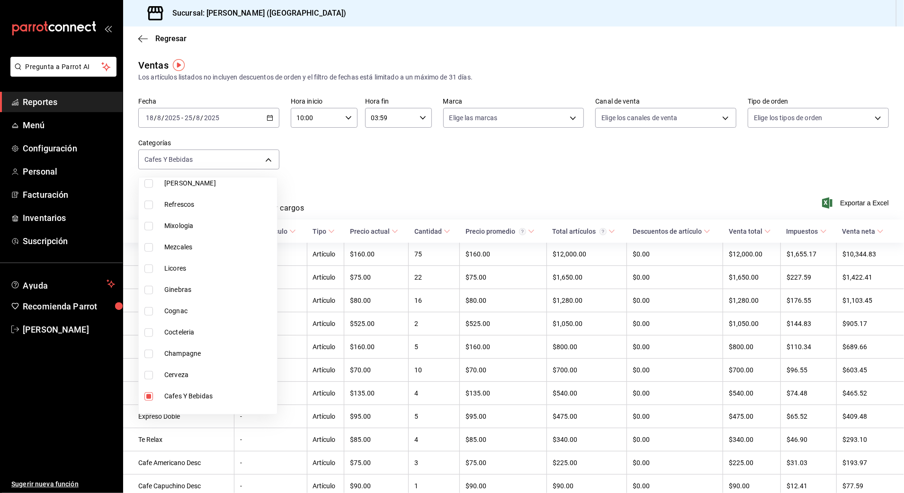
click at [188, 357] on span "Champagne" at bounding box center [218, 354] width 109 height 10
type input "5eeaef77-dd96-46e7-bf2c-5a29429fb88d,509d1600-8fab-4587-81aa-bddbd578a27b"
checkbox input "true"
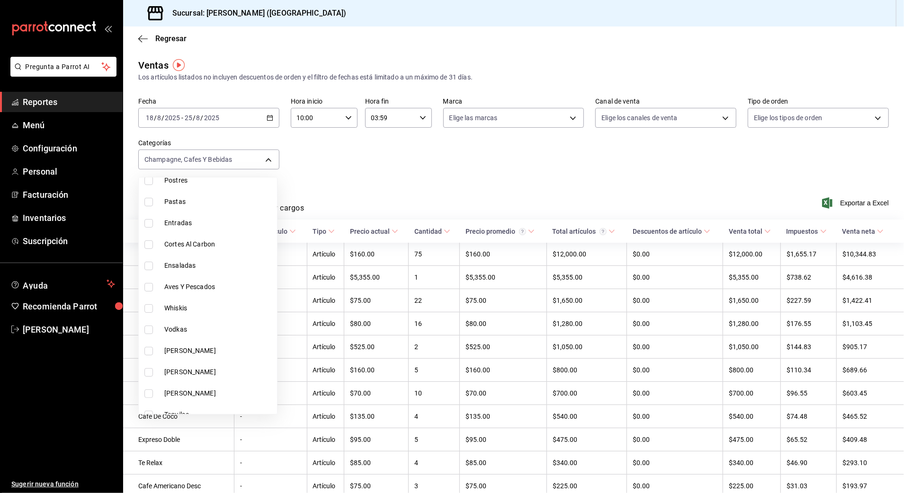
scroll to position [189, 0]
click at [199, 300] on li "[PERSON_NAME]" at bounding box center [208, 308] width 138 height 21
type input "5eeaef77-dd96-46e7-bf2c-5a29429fb88d,509d1600-8fab-4587-81aa-bddbd578a27b,88a5c…"
checkbox input "true"
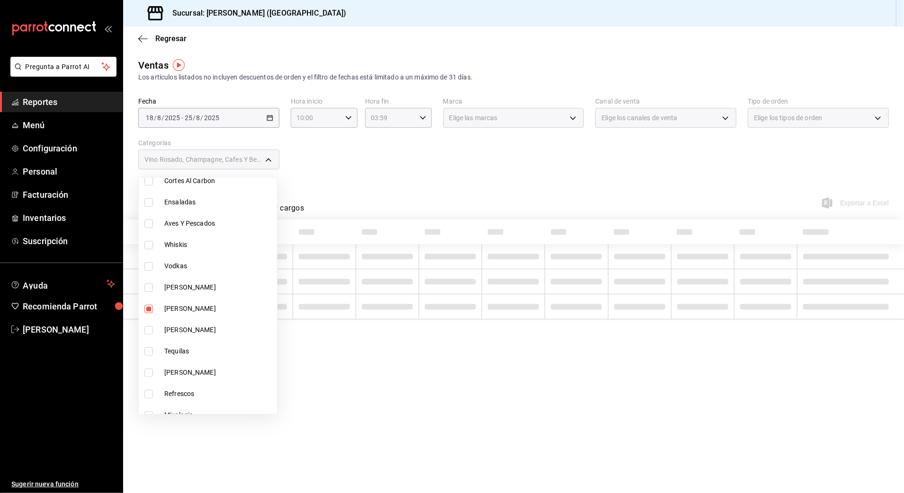
click at [199, 322] on li "[PERSON_NAME]" at bounding box center [208, 329] width 138 height 21
type input "5eeaef77-dd96-46e7-bf2c-5a29429fb88d,509d1600-8fab-4587-81aa-bddbd578a27b,88a5c…"
checkbox input "true"
click at [190, 291] on span "[PERSON_NAME]" at bounding box center [218, 288] width 109 height 10
type input "5eeaef77-dd96-46e7-bf2c-5a29429fb88d,509d1600-8fab-4587-81aa-bddbd578a27b,88a5c…"
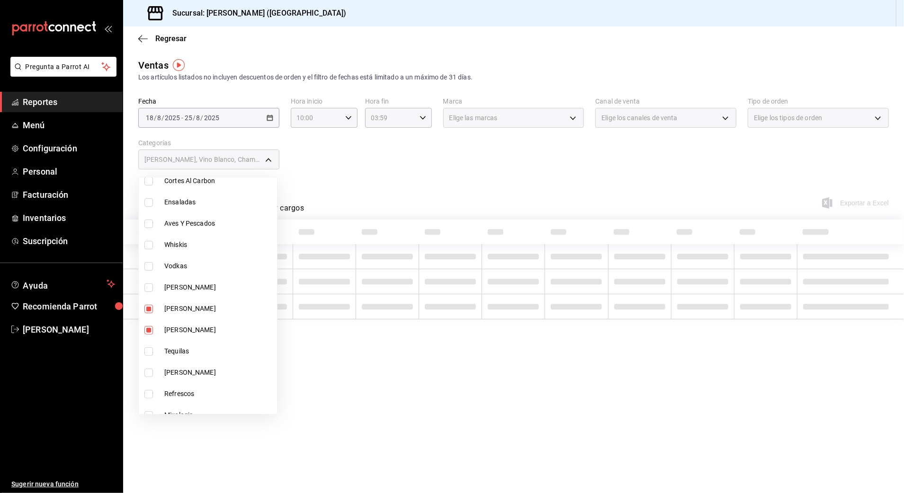
checkbox input "true"
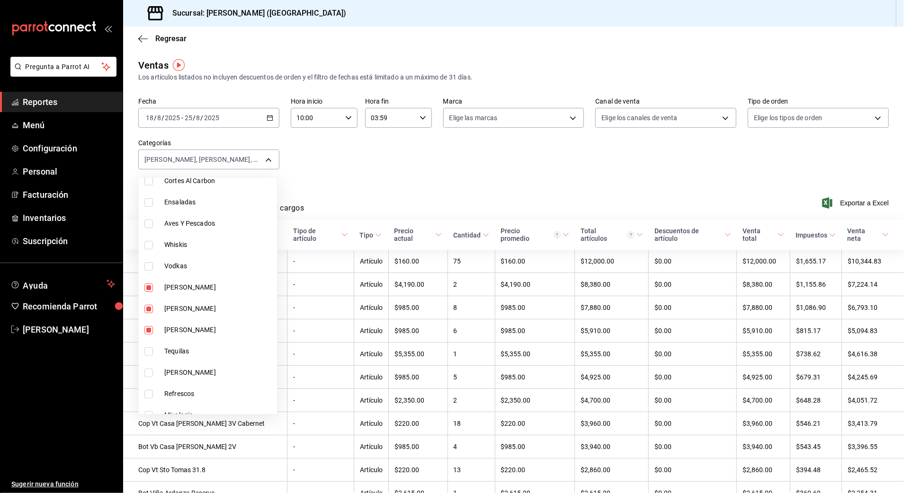
click at [334, 188] on div at bounding box center [452, 246] width 904 height 493
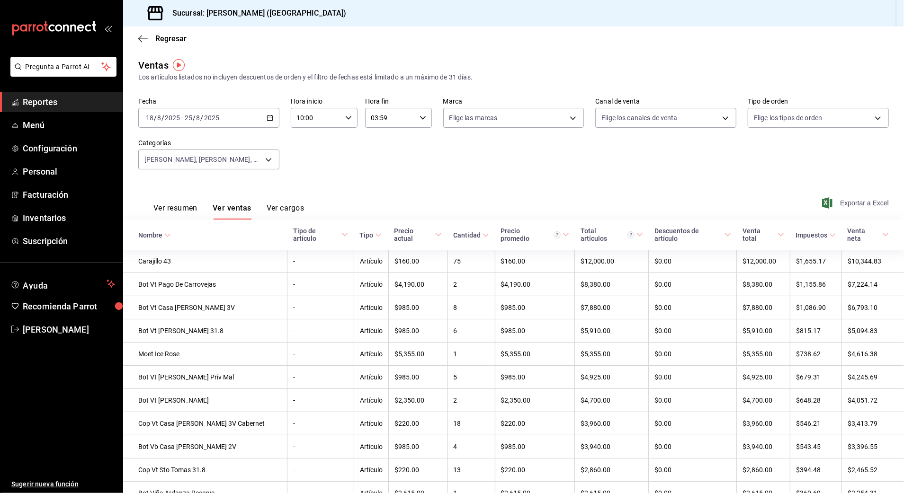
click at [856, 197] on span "Exportar a Excel" at bounding box center [856, 202] width 65 height 11
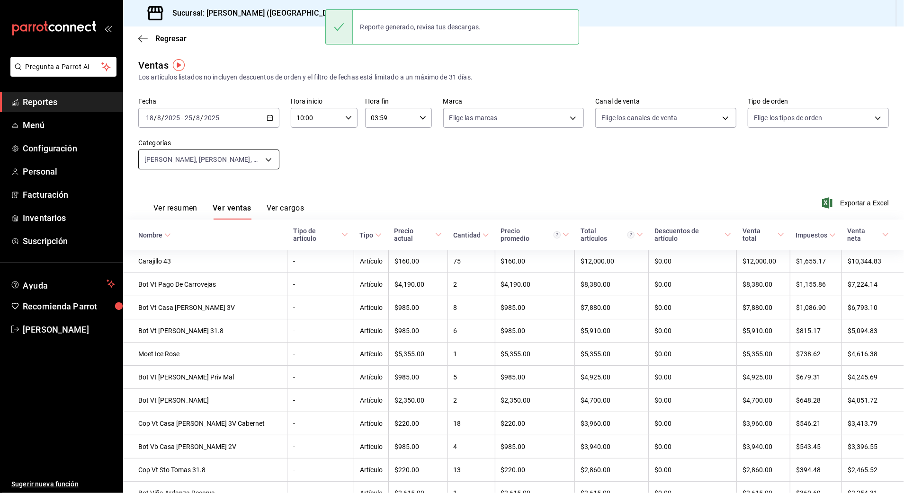
click at [239, 156] on body "Pregunta a Parrot AI Reportes Menú Configuración Personal Facturación Inventari…" at bounding box center [452, 246] width 904 height 493
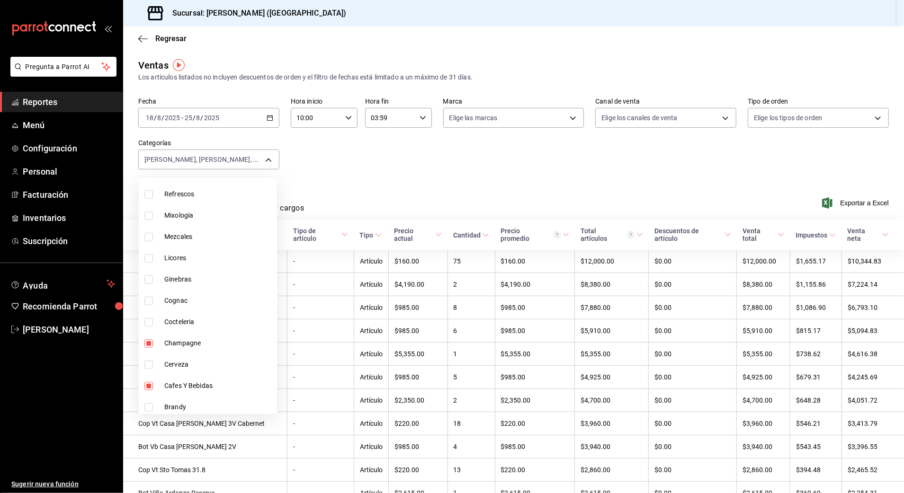
scroll to position [392, 0]
click at [186, 383] on span "Cafes Y Bebidas" at bounding box center [218, 383] width 109 height 10
type input "509d1600-8fab-4587-81aa-bddbd578a27b,88a5c3f7-6082-435f-a13d-68e76c0ea5ed,5729e…"
checkbox input "false"
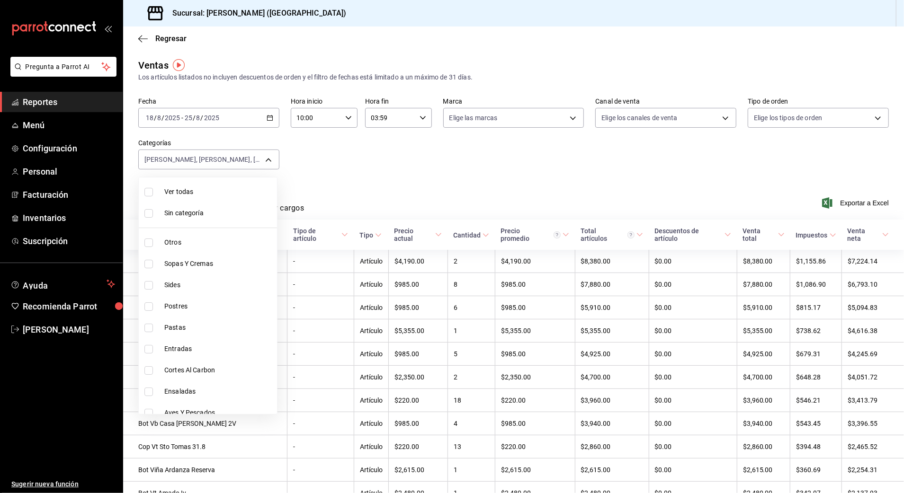
click at [206, 193] on span "Ver todas" at bounding box center [218, 192] width 109 height 10
type input "6b20b764-b508-441a-a765-8e38ab7d93aa,0a957a31-3fa4-4b00-9918-3fc3cef2e831,58681…"
checkbox input "true"
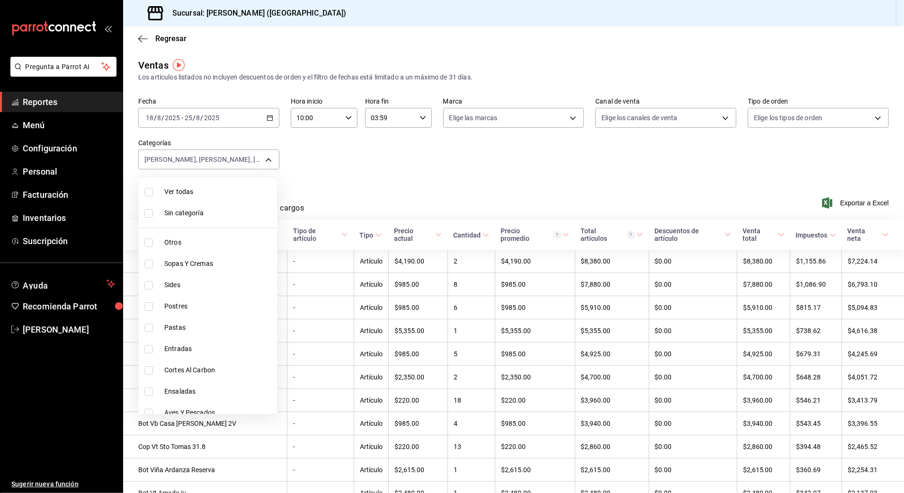
checkbox input "true"
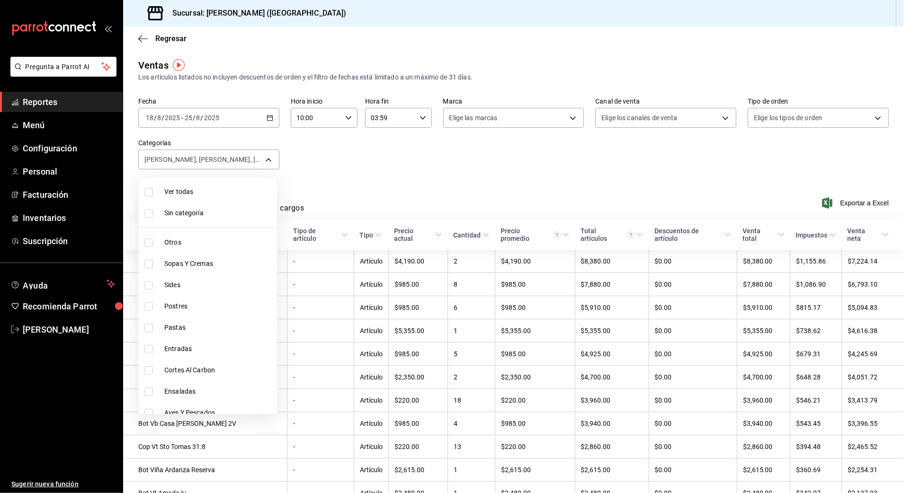
checkbox input "true"
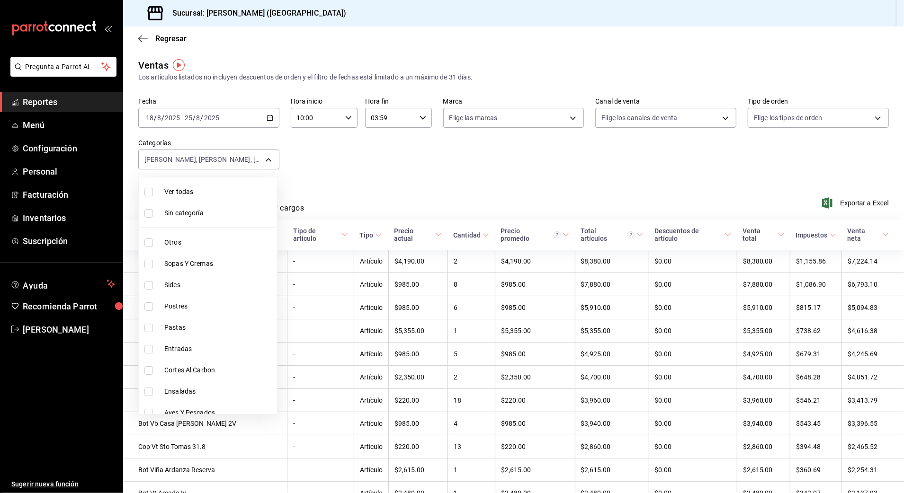
checkbox input "true"
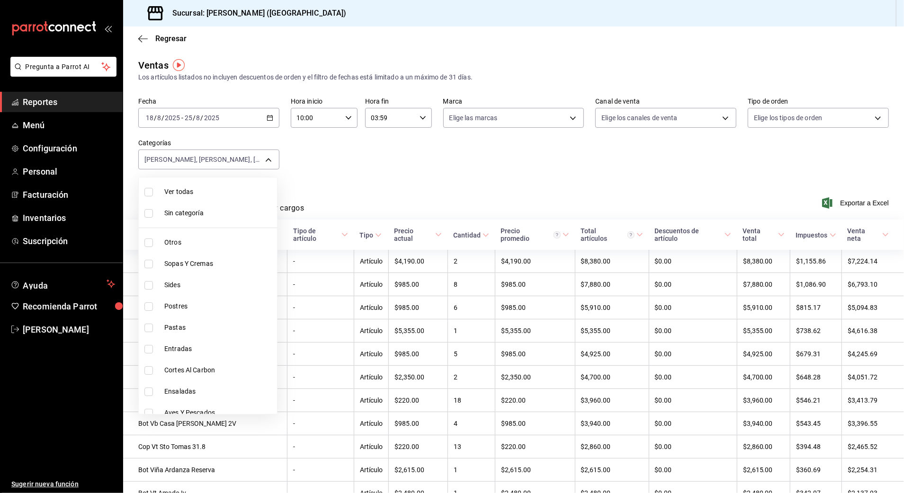
checkbox input "true"
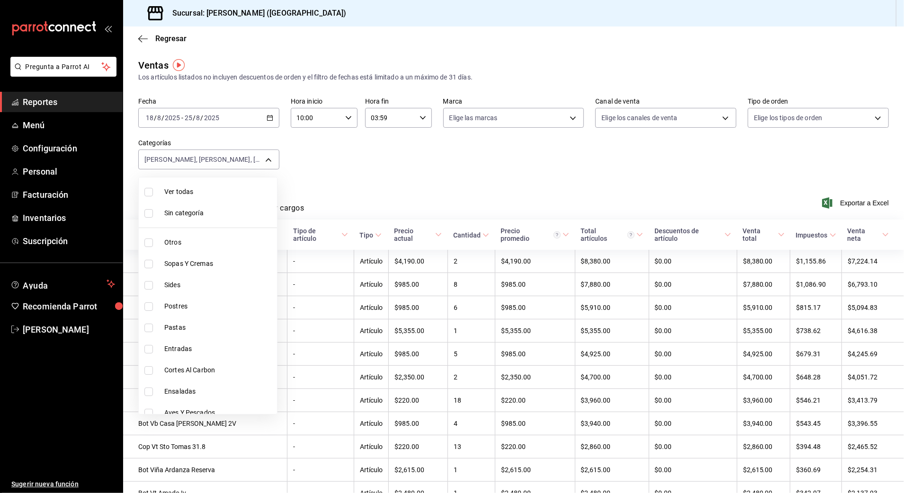
checkbox input "true"
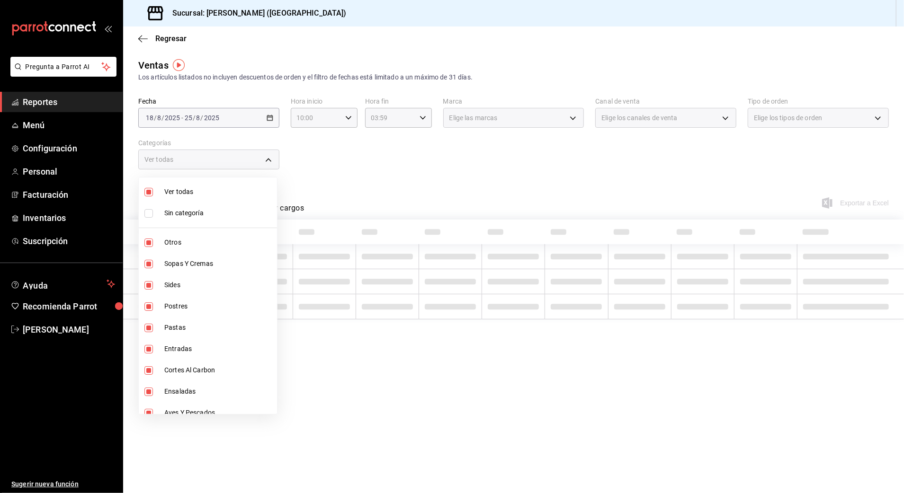
click at [206, 193] on span "Ver todas" at bounding box center [218, 192] width 109 height 10
checkbox input "false"
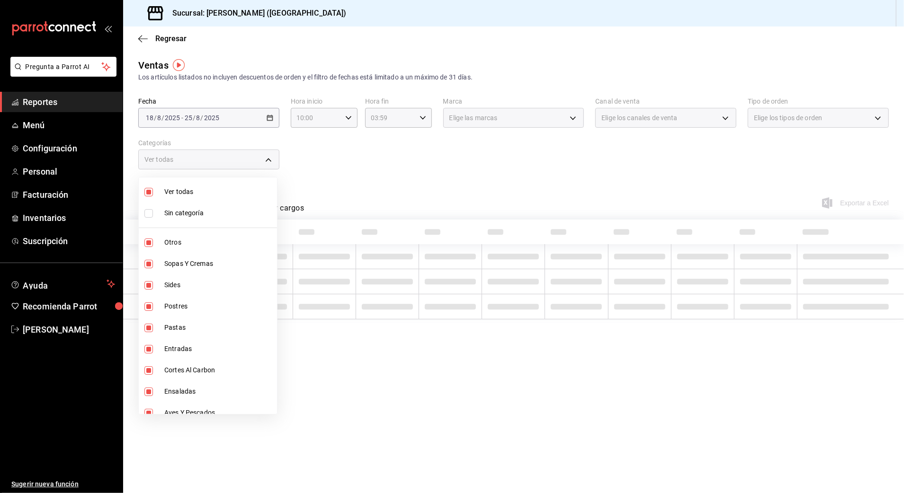
checkbox input "false"
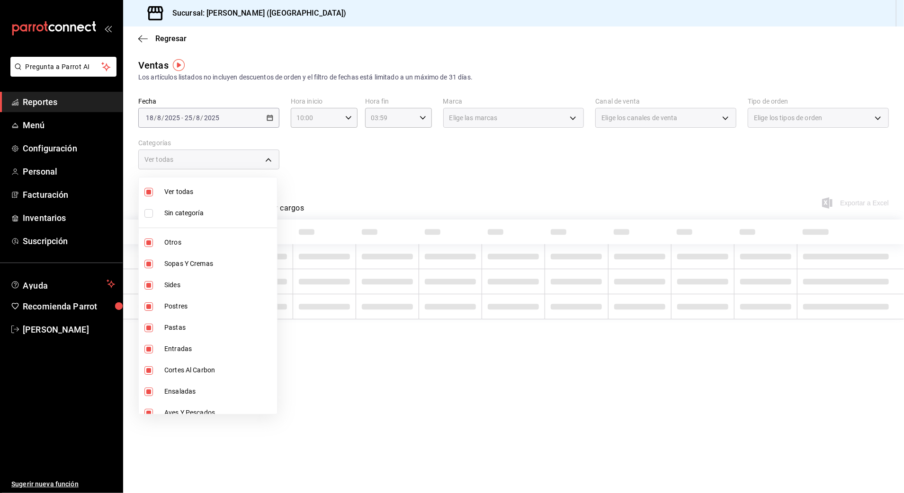
checkbox input "false"
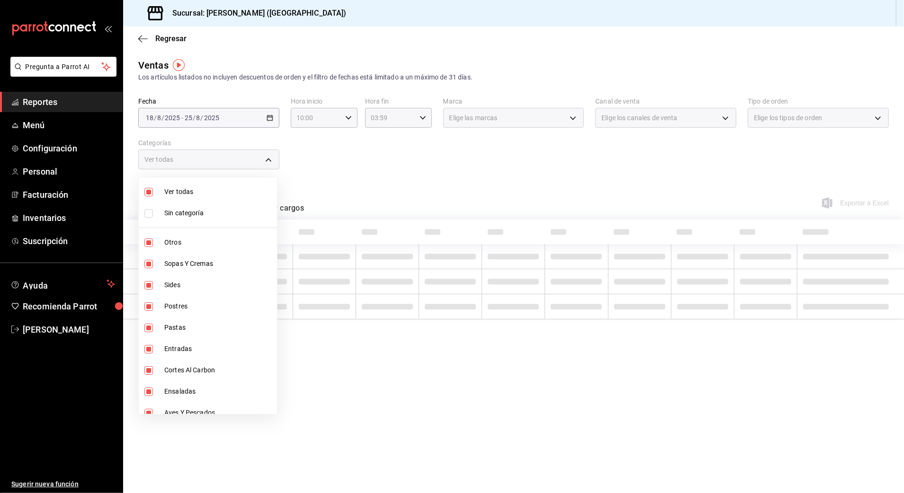
checkbox input "false"
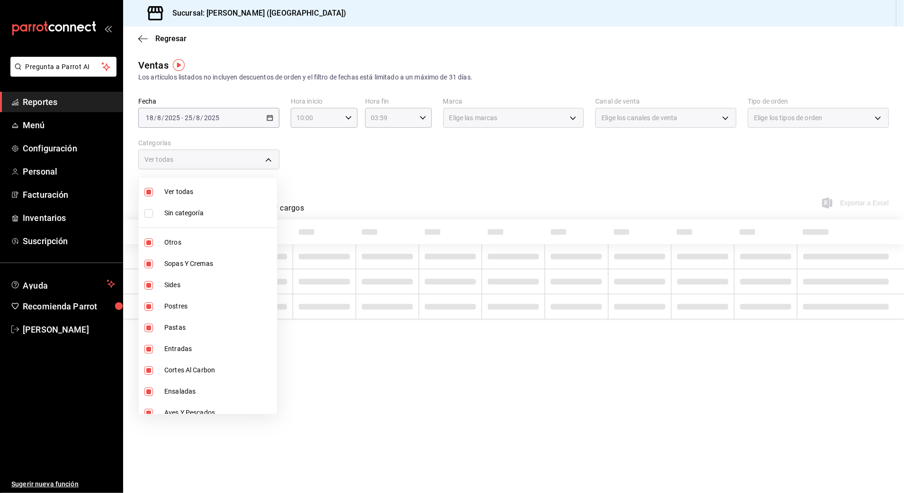
checkbox input "false"
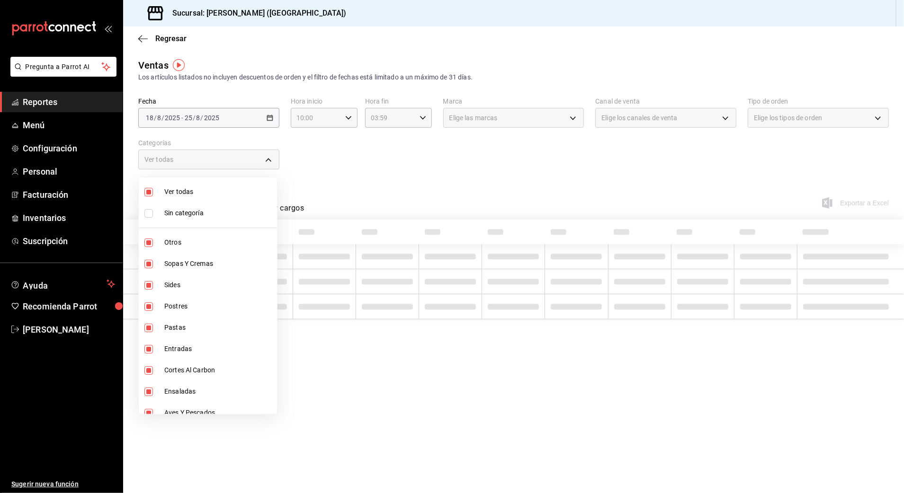
checkbox input "false"
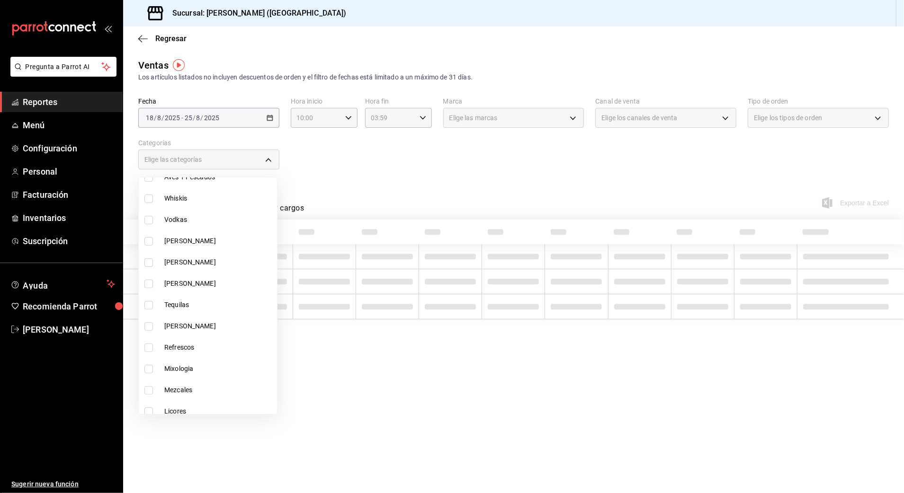
scroll to position [252, 0]
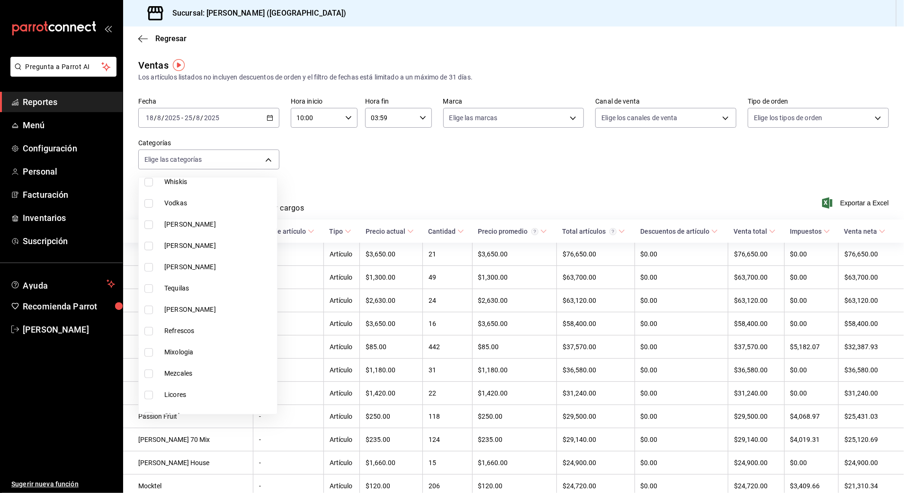
click at [180, 226] on span "[PERSON_NAME]" at bounding box center [218, 225] width 109 height 10
type input "cb955d70-6ff3-4edf-b9a1-8c0d7bf12a47"
checkbox input "true"
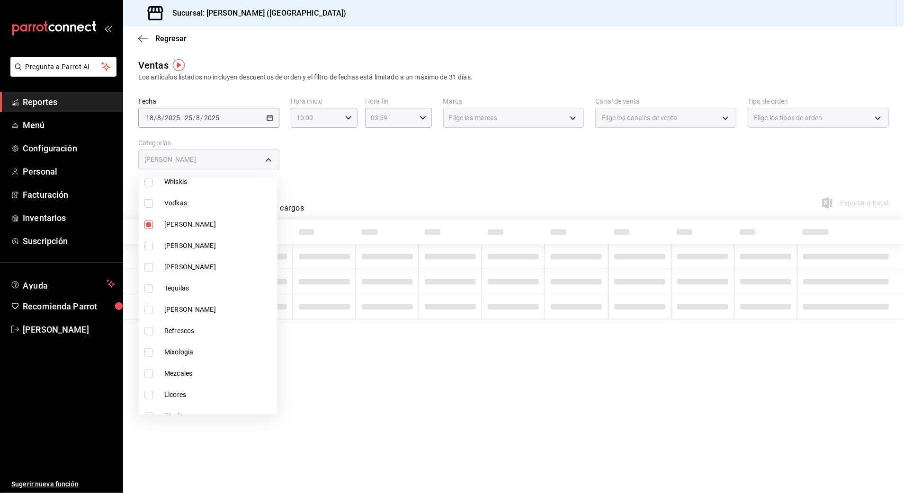
click at [197, 249] on span "[PERSON_NAME]" at bounding box center [218, 246] width 109 height 10
type input "cb955d70-6ff3-4edf-b9a1-8c0d7bf12a47,88a5c3f7-6082-435f-a13d-68e76c0ea5ed"
checkbox input "true"
click at [198, 262] on span "[PERSON_NAME]" at bounding box center [218, 267] width 109 height 10
type input "cb955d70-6ff3-4edf-b9a1-8c0d7bf12a47,88a5c3f7-6082-435f-a13d-68e76c0ea5ed,5729e…"
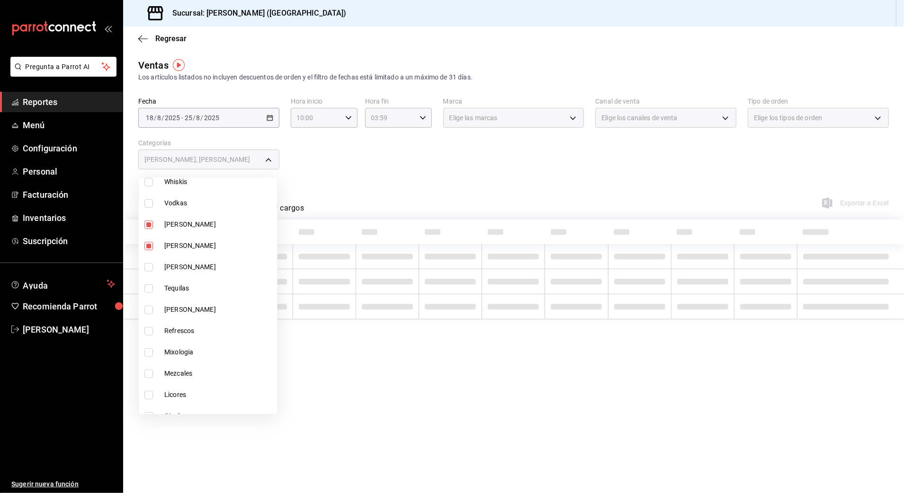
checkbox input "true"
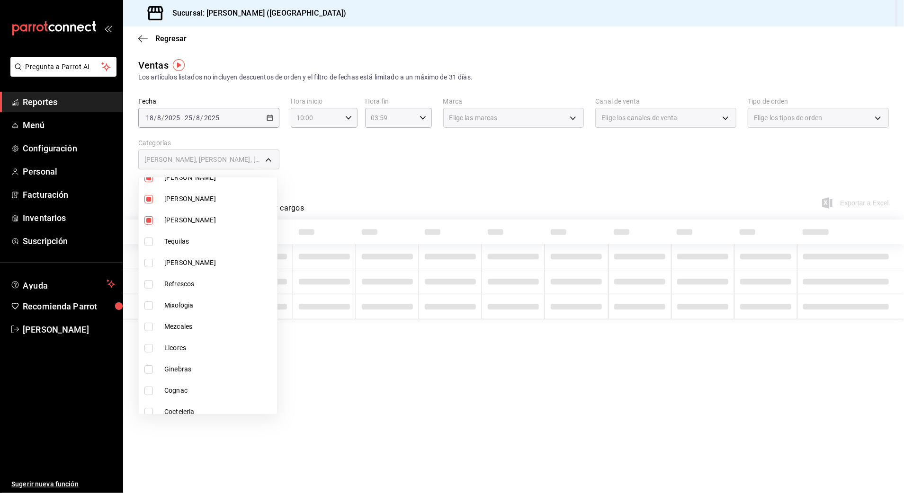
scroll to position [392, 0]
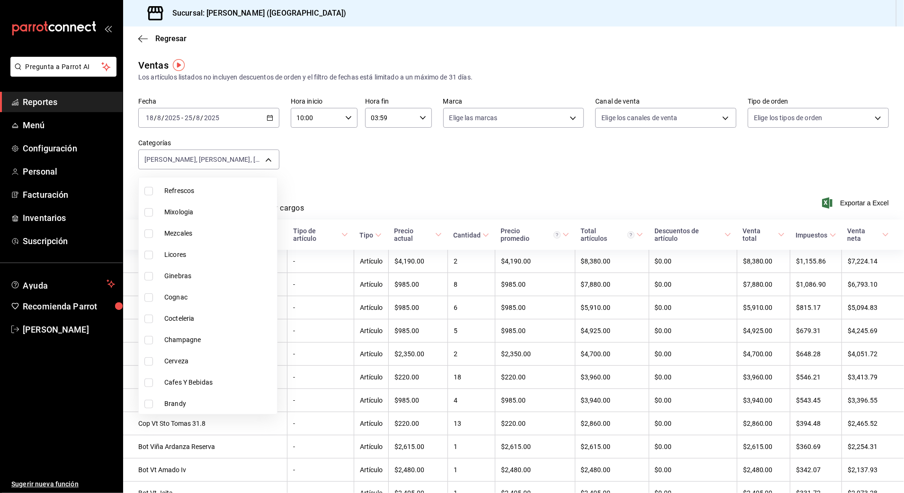
click at [182, 339] on span "Champagne" at bounding box center [218, 340] width 109 height 10
type input "cb955d70-6ff3-4edf-b9a1-8c0d7bf12a47,88a5c3f7-6082-435f-a13d-68e76c0ea5ed,5729e…"
checkbox input "true"
click at [344, 177] on div at bounding box center [452, 246] width 904 height 493
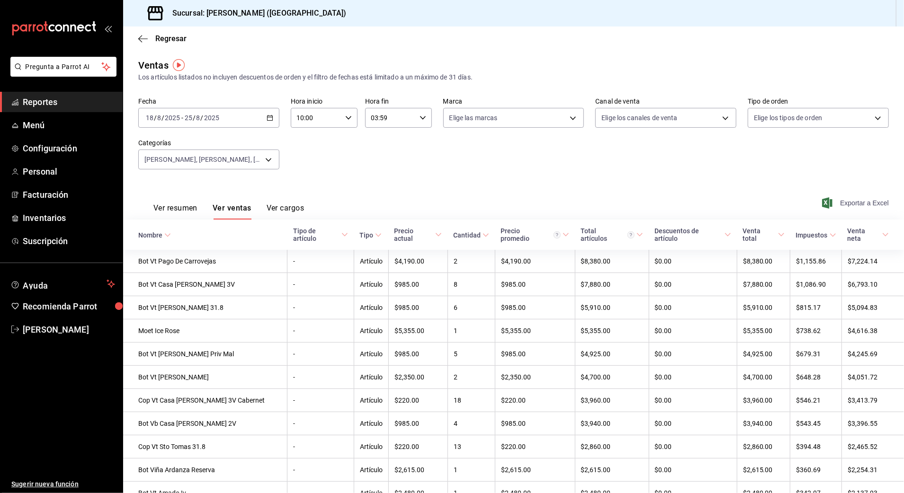
click at [838, 201] on span "Exportar a Excel" at bounding box center [856, 202] width 65 height 11
